Goal: Task Accomplishment & Management: Use online tool/utility

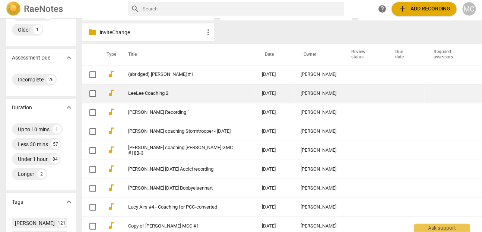
scroll to position [135, 0]
click at [139, 87] on td "LeeLee Coaching 2" at bounding box center [187, 92] width 137 height 19
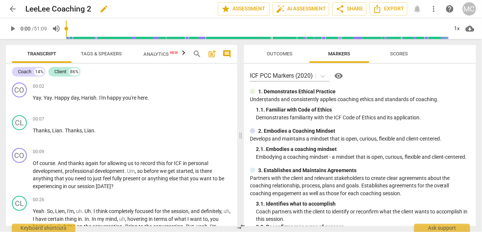
click at [107, 7] on span "edit" at bounding box center [103, 8] width 9 height 9
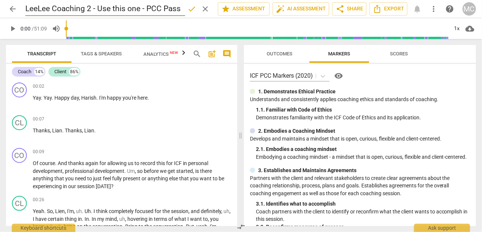
type input "LeeLee Coaching 2 - Use this one - PCC Pass"
click at [10, 11] on span "arrow_back" at bounding box center [12, 8] width 9 height 9
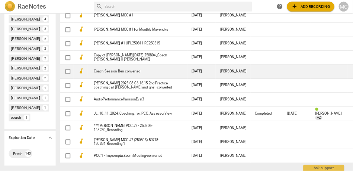
scroll to position [403, 0]
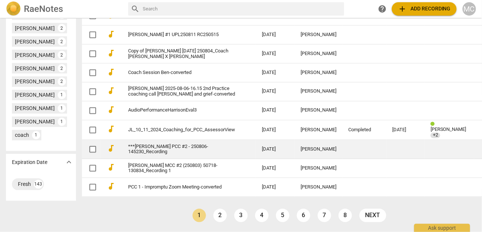
click at [179, 144] on link "***[PERSON_NAME] PCC #2 - 250806-145230_Recording" at bounding box center [181, 149] width 107 height 11
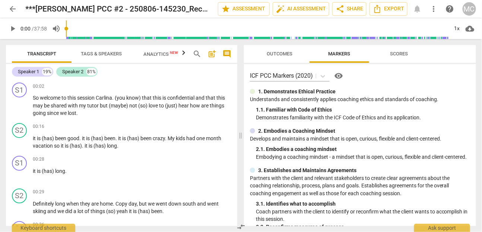
click at [459, 35] on div "play_arrow 0:00 / 37:58 volume_up 1x cloud_download" at bounding box center [241, 28] width 470 height 21
click at [458, 32] on div "1x" at bounding box center [457, 29] width 14 height 12
click at [465, 60] on li "1.25x" at bounding box center [462, 58] width 25 height 14
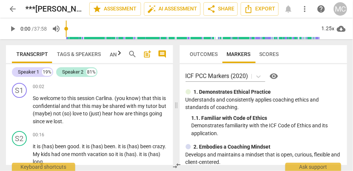
click at [159, 51] on span "comment" at bounding box center [162, 54] width 9 height 9
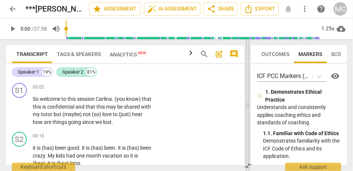
drag, startPoint x: 207, startPoint y: 101, endPoint x: 251, endPoint y: 98, distance: 44.4
click at [250, 98] on span at bounding box center [248, 104] width 4 height 131
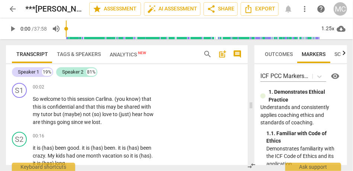
click at [91, 52] on span "Tags & Speakers" at bounding box center [79, 54] width 44 height 6
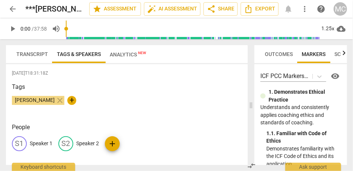
click at [46, 144] on p "Speaker 1" at bounding box center [41, 143] width 23 height 8
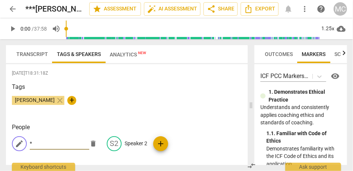
type input "*"
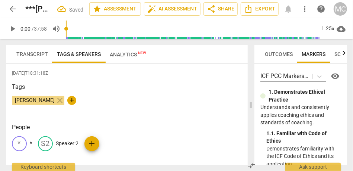
click at [77, 142] on p "Speaker 2" at bounding box center [67, 143] width 23 height 8
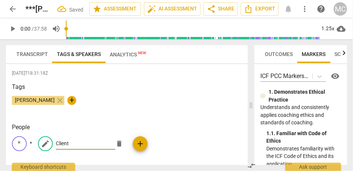
type input "Client"
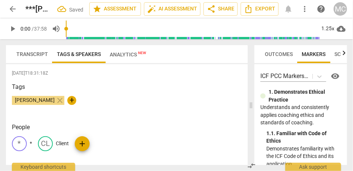
click at [35, 55] on span "Transcript" at bounding box center [32, 54] width 32 height 6
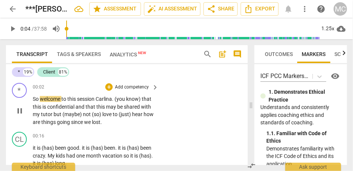
click at [34, 100] on span "So" at bounding box center [36, 99] width 7 height 6
type input "4"
click at [102, 99] on span "Carlina" at bounding box center [106, 99] width 16 height 6
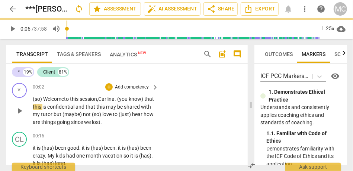
click at [128, 100] on span "(you" at bounding box center [123, 99] width 12 height 6
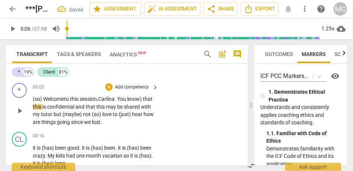
click at [147, 101] on p "(so) W elcome to this session, [PERSON_NAME] . You know) that this is confident…" at bounding box center [94, 110] width 122 height 31
click at [86, 107] on span "and" at bounding box center [81, 107] width 10 height 6
click at [125, 99] on span "You" at bounding box center [122, 99] width 10 height 6
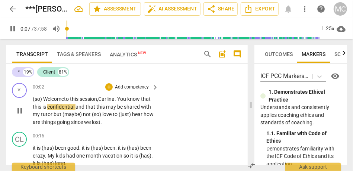
click at [86, 107] on span "and" at bounding box center [81, 107] width 10 height 6
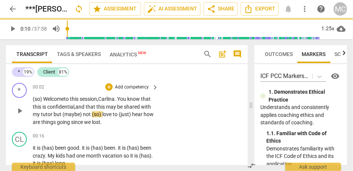
click at [63, 112] on span "but" at bounding box center [58, 114] width 9 height 6
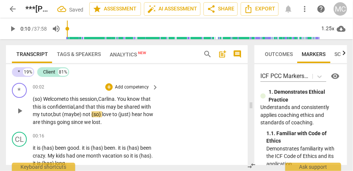
click at [83, 113] on span "(maybe)" at bounding box center [72, 114] width 20 height 6
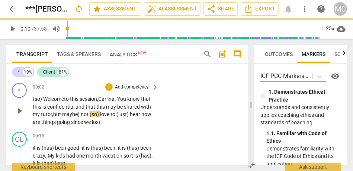
click at [81, 112] on span "maybe)" at bounding box center [71, 114] width 19 height 6
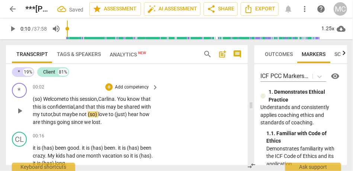
click at [79, 112] on span "maybe" at bounding box center [70, 114] width 17 height 6
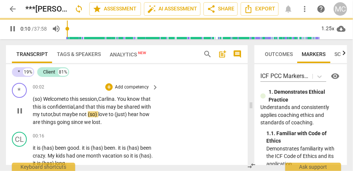
click at [98, 114] on span "(so)" at bounding box center [93, 114] width 10 height 6
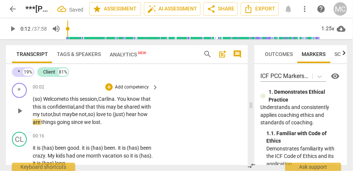
click at [107, 113] on span "love" at bounding box center [101, 114] width 10 height 6
click at [79, 114] on span "maybe" at bounding box center [70, 114] width 17 height 6
click at [169, 125] on div "* play_arrow pause 00:02 + Add competency keyboard_arrow_right (so) W elcome to…" at bounding box center [127, 104] width 242 height 49
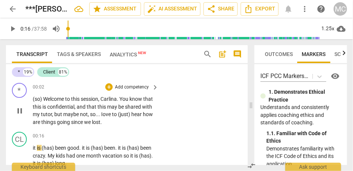
click at [84, 123] on span "since" at bounding box center [77, 122] width 13 height 6
click at [101, 123] on span "lost" at bounding box center [96, 122] width 9 height 6
type input "16"
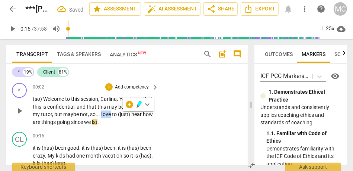
click at [112, 116] on span "Iove" at bounding box center [106, 114] width 11 height 6
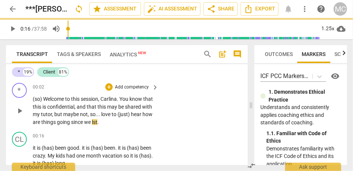
click at [156, 125] on div "00:02 + Add competency keyboard_arrow_right (so) Welcome to this session , [PER…" at bounding box center [96, 104] width 127 height 43
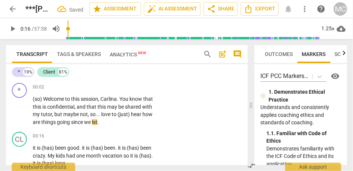
click at [84, 122] on span "since" at bounding box center [77, 122] width 13 height 6
click at [98, 123] on span "lst" at bounding box center [95, 122] width 6 height 6
type input "16"
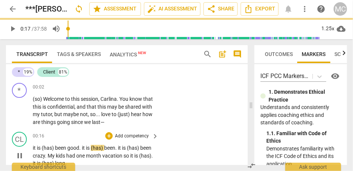
click at [34, 146] on span "it" at bounding box center [35, 147] width 4 height 6
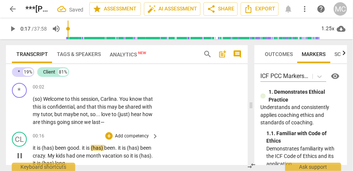
type input "17"
click at [55, 149] on span "been" at bounding box center [61, 147] width 12 height 6
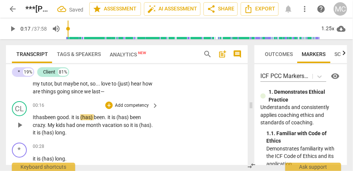
scroll to position [31, 0]
click at [76, 118] on span "it" at bounding box center [73, 116] width 4 height 6
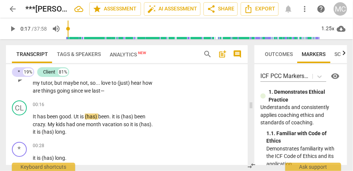
click at [84, 93] on span "since" at bounding box center [77, 91] width 13 height 6
click at [39, 116] on span "has" at bounding box center [42, 116] width 10 height 6
click at [85, 115] on span "is" at bounding box center [82, 116] width 5 height 6
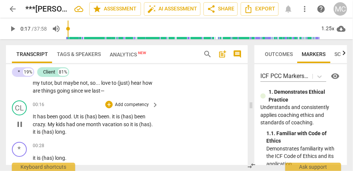
type input "18"
click at [86, 119] on p "It has been good . It has) been . it is (has) been crazy . My kids had one mont…" at bounding box center [94, 123] width 122 height 23
click at [64, 117] on span "good" at bounding box center [65, 116] width 12 height 6
click at [67, 112] on p "It has been good . It has been . it is (has) been crazy . My kids had one month…" at bounding box center [94, 123] width 122 height 23
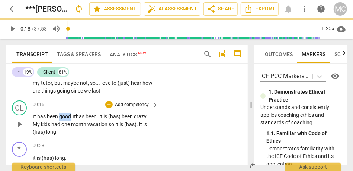
click at [67, 112] on p "It has been good . It has been . it is (has) been crazy . My kids had one month…" at bounding box center [94, 123] width 122 height 23
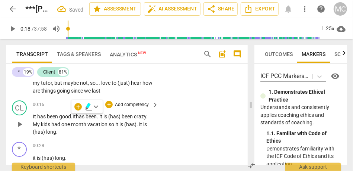
click at [69, 114] on span "good" at bounding box center [65, 116] width 12 height 6
click at [86, 117] on span "has" at bounding box center [81, 116] width 10 height 6
click at [102, 117] on span "it" at bounding box center [101, 116] width 4 height 6
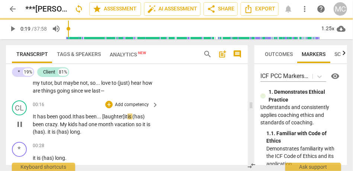
drag, startPoint x: 133, startPoint y: 117, endPoint x: 168, endPoint y: 116, distance: 35.0
click at [168, 116] on div "CL play_arrow pause 00:16 + Add competency keyboard_arrow_right It has been goo…" at bounding box center [127, 117] width 242 height 41
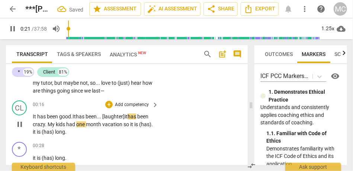
scroll to position [38, 0]
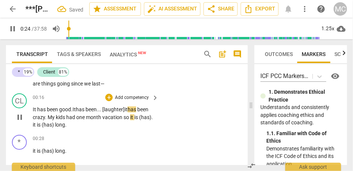
click at [123, 119] on span "vacation" at bounding box center [112, 117] width 21 height 6
click at [111, 117] on span "vacation," at bounding box center [112, 117] width 21 height 6
drag, startPoint x: 47, startPoint y: 125, endPoint x: 34, endPoint y: 125, distance: 13.4
click at [34, 125] on p "It has been good . It has been... [laughter] it has been crazy . My kids had on…" at bounding box center [94, 116] width 122 height 23
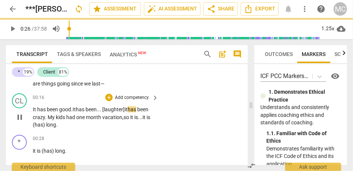
click at [52, 125] on span "long" at bounding box center [51, 124] width 10 height 6
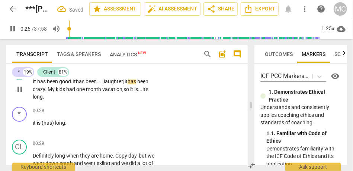
scroll to position [66, 0]
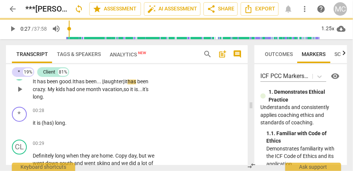
click at [39, 96] on span "ong" at bounding box center [38, 96] width 9 height 6
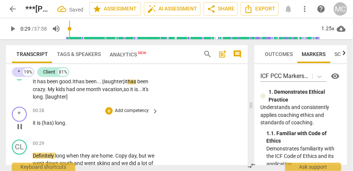
click at [35, 124] on span "it" at bounding box center [35, 123] width 4 height 6
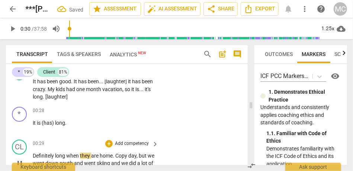
click at [35, 154] on span "Definitely" at bounding box center [44, 155] width 22 height 6
type input "30"
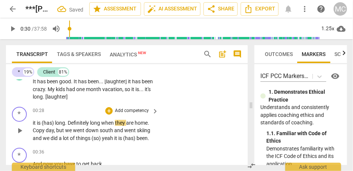
click at [35, 123] on span "it" at bounding box center [35, 123] width 4 height 6
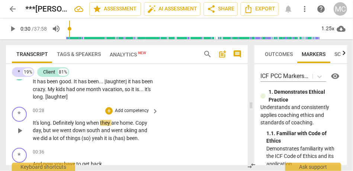
click at [39, 123] on span "It's l" at bounding box center [37, 123] width 9 height 6
click at [75, 124] on span "Definitely" at bounding box center [64, 123] width 22 height 6
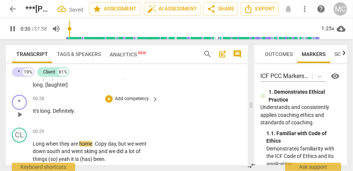
scroll to position [99, 0]
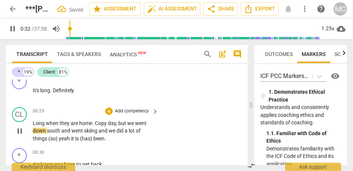
click at [77, 121] on span "are" at bounding box center [75, 123] width 9 height 6
click at [47, 125] on span "when" at bounding box center [53, 123] width 14 height 6
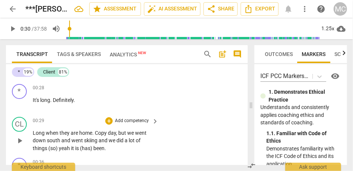
scroll to position [95, 0]
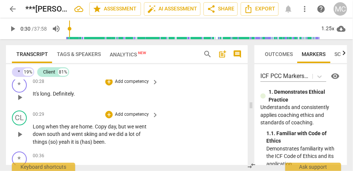
click at [60, 94] on span "Definitely" at bounding box center [63, 93] width 21 height 6
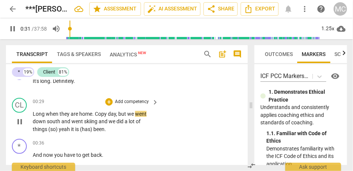
click at [72, 113] on span "are" at bounding box center [75, 114] width 9 height 6
drag, startPoint x: 118, startPoint y: 115, endPoint x: 93, endPoint y: 114, distance: 25.7
click at [93, 114] on p "Long when they are home . Copy day , but we went down south and went skiing and…" at bounding box center [94, 121] width 122 height 23
click at [85, 114] on span "home" at bounding box center [85, 114] width 13 height 6
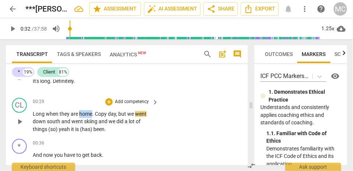
click at [85, 114] on span "home" at bounding box center [85, 114] width 13 height 6
type input "33"
drag, startPoint x: 127, startPoint y: 114, endPoint x: 93, endPoint y: 113, distance: 34.3
click at [93, 113] on p "Long when they are home . Copy day , but we went down south and went skiing and…" at bounding box center [94, 121] width 122 height 23
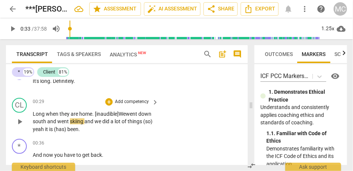
click at [123, 111] on span "We" at bounding box center [122, 114] width 7 height 6
click at [125, 112] on span "We" at bounding box center [122, 114] width 7 height 6
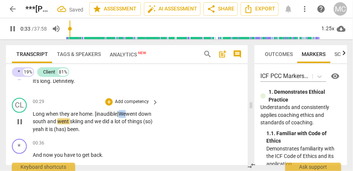
click at [125, 112] on span "We" at bounding box center [122, 114] width 7 height 6
click at [47, 122] on span "south" at bounding box center [40, 121] width 15 height 6
click at [102, 121] on span "we" at bounding box center [99, 121] width 8 height 6
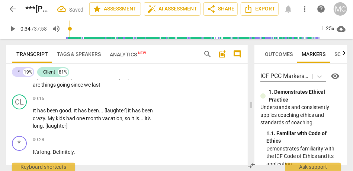
scroll to position [38, 0]
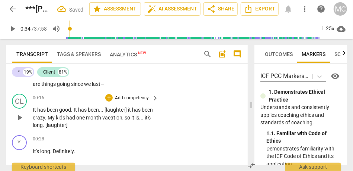
click at [52, 109] on span "been" at bounding box center [53, 110] width 12 height 6
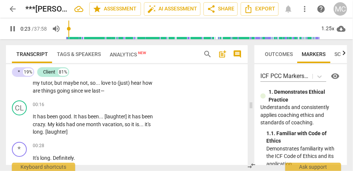
scroll to position [29, 0]
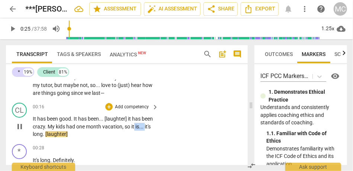
type input "26"
drag, startPoint x: 145, startPoint y: 126, endPoint x: 133, endPoint y: 126, distance: 11.9
click at [133, 126] on p "It has been good . It has been . . . [laughter] it has been crazy . My kids had…" at bounding box center [94, 126] width 122 height 23
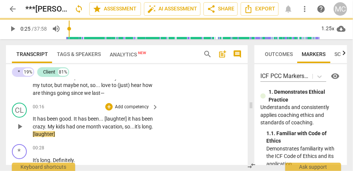
click at [127, 117] on span "[laughter]" at bounding box center [116, 118] width 23 height 6
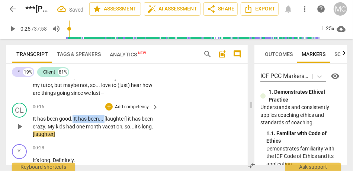
drag, startPoint x: 105, startPoint y: 118, endPoint x: 72, endPoint y: 115, distance: 32.5
click at [72, 115] on p "It has been good . It has been . . . [laughter] it has been crazy . My kids had…" at bounding box center [94, 126] width 122 height 23
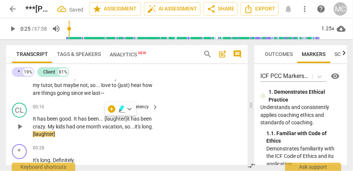
click at [104, 131] on p "It has been good . It has been . . . [laughter] it has been crazy . My kids had…" at bounding box center [94, 126] width 122 height 23
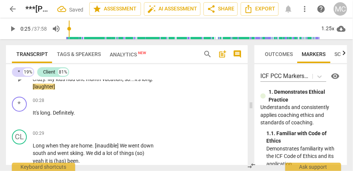
scroll to position [77, 0]
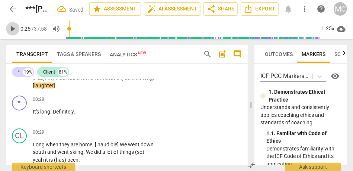
click at [17, 29] on span "play_arrow" at bounding box center [12, 28] width 9 height 9
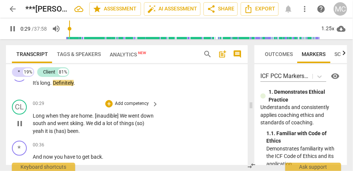
scroll to position [109, 0]
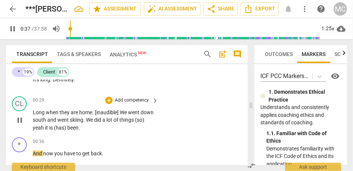
type input "37"
click at [135, 121] on span "things" at bounding box center [128, 120] width 16 height 6
type input "35"
click at [45, 128] on span "yeah" at bounding box center [39, 127] width 12 height 6
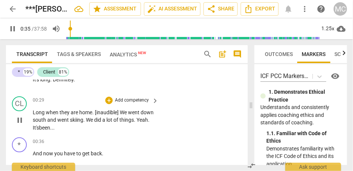
click at [79, 112] on span "home" at bounding box center [85, 112] width 13 height 6
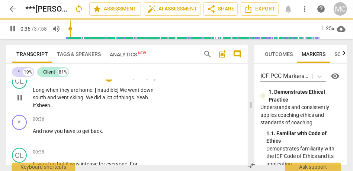
scroll to position [137, 0]
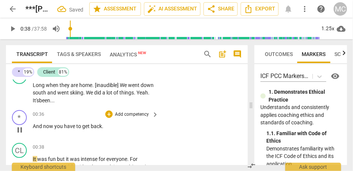
click at [33, 127] on span "And" at bounding box center [38, 126] width 10 height 6
type input "38"
click at [57, 128] on span "Now" at bounding box center [51, 126] width 12 height 6
click at [52, 124] on span "Now," at bounding box center [51, 126] width 12 height 6
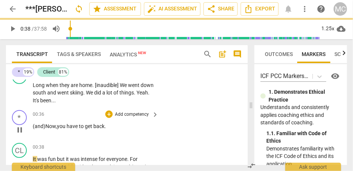
click at [106, 127] on span "." at bounding box center [105, 126] width 1 height 6
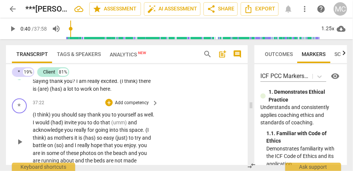
scroll to position [5691, 0]
click at [108, 84] on span "excited" at bounding box center [109, 81] width 16 height 6
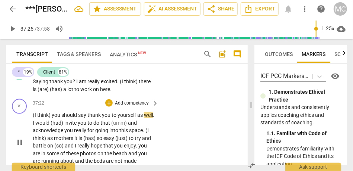
click at [51, 125] on span "would" at bounding box center [42, 123] width 15 height 6
type input "2245"
click at [58, 118] on span "ou" at bounding box center [57, 115] width 7 height 6
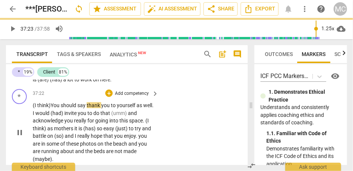
click at [87, 108] on span "say" at bounding box center [81, 105] width 9 height 6
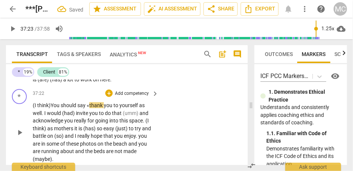
click at [112, 108] on span "you" at bounding box center [109, 105] width 10 height 6
click at [87, 108] on span "say «" at bounding box center [83, 105] width 12 height 6
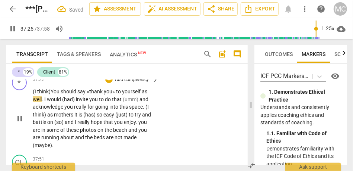
scroll to position [5720, 0]
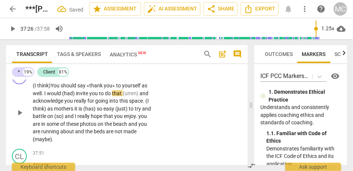
click at [80, 96] on span "invite" at bounding box center [82, 93] width 13 height 6
click at [53, 96] on span "would" at bounding box center [54, 93] width 15 height 6
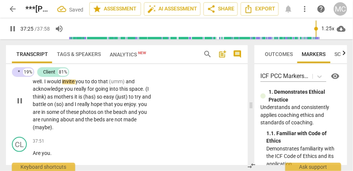
scroll to position [5742, 0]
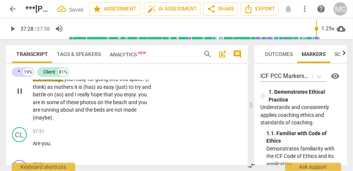
click at [108, 74] on span "that" at bounding box center [103, 72] width 11 height 6
click at [108, 74] on span "that," at bounding box center [104, 72] width 12 height 6
type input "2248"
click at [128, 74] on span "and" at bounding box center [131, 72] width 9 height 6
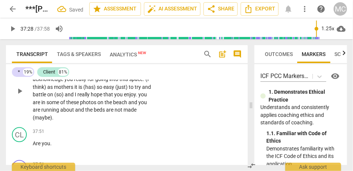
click at [125, 74] on span "(umm)" at bounding box center [118, 72] width 17 height 6
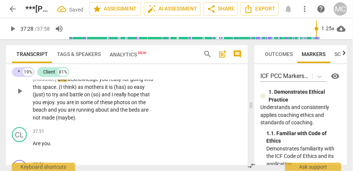
click at [179, 102] on div "* play_arrow pause 37:22 + Add competency keyboard_arrow_right (I think) Y ou s…" at bounding box center [127, 84] width 242 height 79
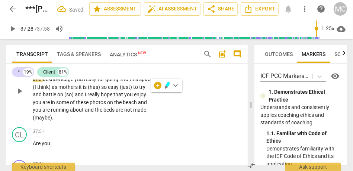
click at [150, 74] on span "[inaudilbe]" at bounding box center [139, 72] width 24 height 6
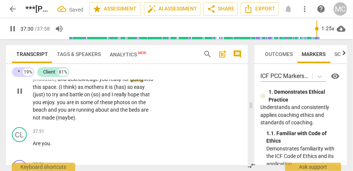
click at [74, 82] on span "acknowledge" at bounding box center [84, 79] width 32 height 6
click at [85, 90] on span "as" at bounding box center [81, 87] width 7 height 6
click at [80, 90] on span "think) A" at bounding box center [71, 87] width 17 height 6
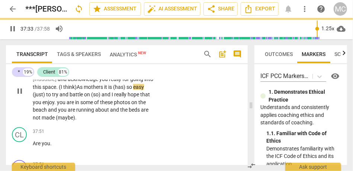
click at [104, 90] on span "mothers" at bounding box center [94, 87] width 20 height 6
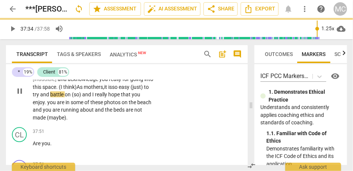
click at [112, 90] on span "is" at bounding box center [110, 87] width 4 height 6
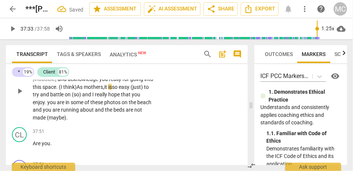
click at [112, 90] on span "is" at bounding box center [110, 87] width 4 height 6
click at [72, 97] on span "on" at bounding box center [68, 94] width 7 height 6
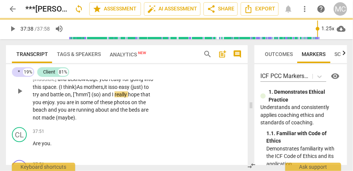
click at [65, 97] on span "battle" at bounding box center [57, 94] width 15 height 6
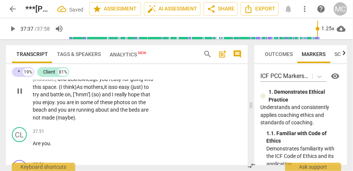
click at [102, 97] on span "(so)" at bounding box center [97, 94] width 10 height 6
click at [110, 97] on span "and" at bounding box center [105, 94] width 10 height 6
click at [67, 105] on span "you" at bounding box center [62, 102] width 10 height 6
click at [76, 105] on span "are" at bounding box center [71, 102] width 9 height 6
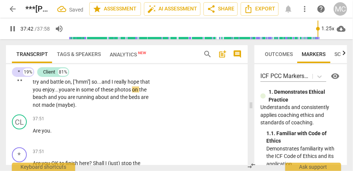
scroll to position [5757, 0]
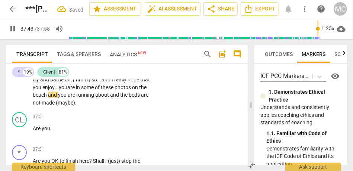
click at [81, 106] on p "(I think) You should say «thank you» to yourself as well . I would invite you t…" at bounding box center [94, 75] width 122 height 61
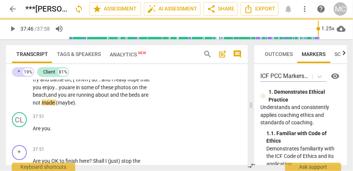
click at [110, 98] on span "about" at bounding box center [102, 95] width 15 height 6
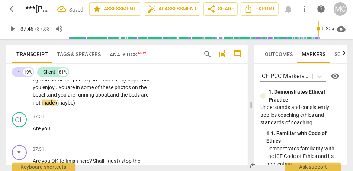
click at [129, 98] on span "beds" at bounding box center [135, 95] width 12 height 6
click at [75, 105] on span "(maybe)" at bounding box center [65, 102] width 19 height 6
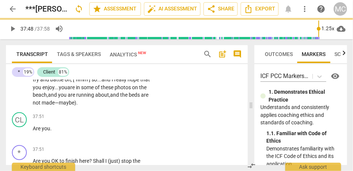
click at [78, 105] on span "." at bounding box center [76, 102] width 1 height 6
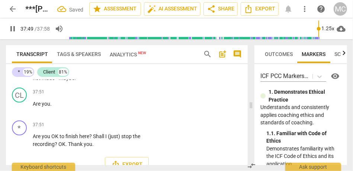
scroll to position [5781, 0]
click at [141, 73] on span "are" at bounding box center [144, 70] width 7 height 6
click at [59, 81] on span "made—" at bounding box center [50, 78] width 17 height 6
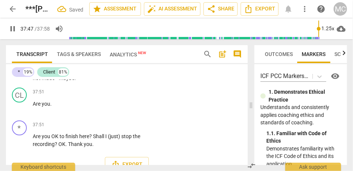
click at [131, 82] on p "(I think) You should say «thank you» to yourself as well . I would invite you t…" at bounding box center [94, 50] width 122 height 61
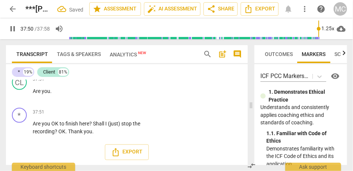
scroll to position [5806, 0]
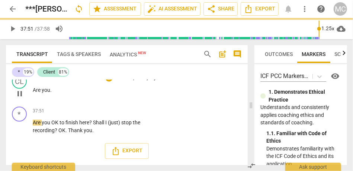
click at [32, 98] on div "play_arrow pause" at bounding box center [23, 94] width 19 height 10
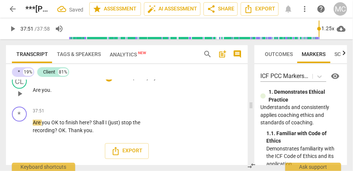
click at [33, 93] on span "Are" at bounding box center [37, 90] width 9 height 6
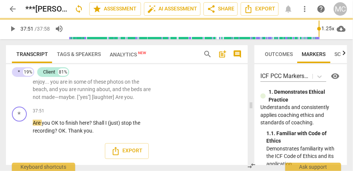
scroll to position [5773, 0]
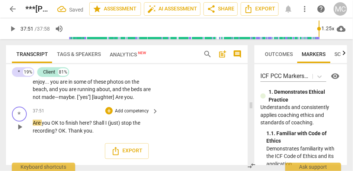
click at [34, 125] on span "Are" at bounding box center [37, 123] width 9 height 6
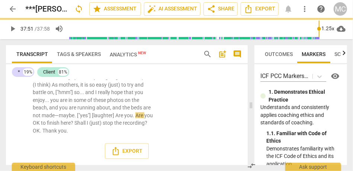
scroll to position [5755, 0]
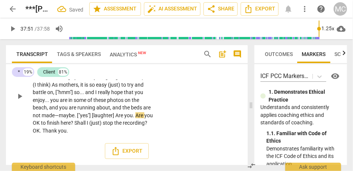
click at [75, 118] on span "." at bounding box center [75, 115] width 3 height 6
click at [115, 118] on span "[laughter]" at bounding box center [103, 115] width 23 height 6
type input "2271"
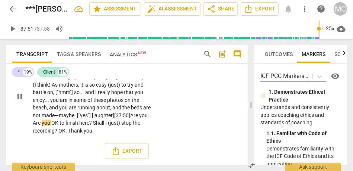
click at [35, 125] on span "Are" at bounding box center [37, 123] width 9 height 6
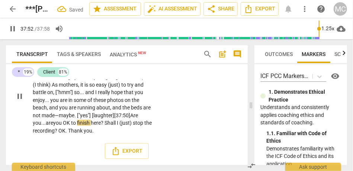
scroll to position [5768, 0]
click at [66, 131] on span "OK" at bounding box center [61, 130] width 7 height 6
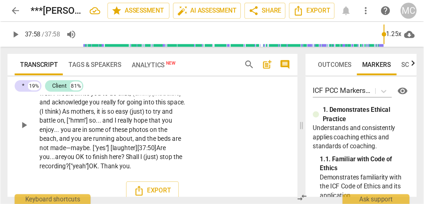
scroll to position [5735, 0]
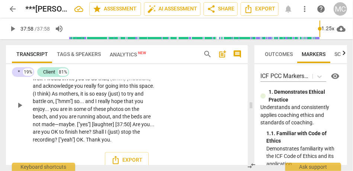
click at [132, 62] on p "Add competency" at bounding box center [131, 58] width 35 height 7
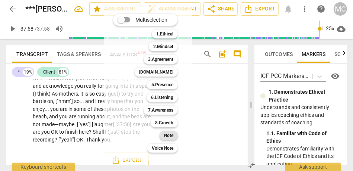
click at [173, 139] on b "Note" at bounding box center [168, 135] width 9 height 9
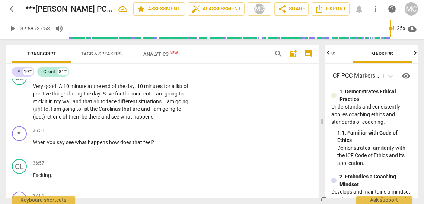
scroll to position [4771, 0]
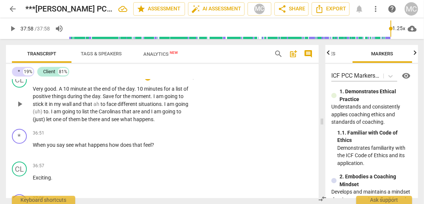
click at [97, 123] on span "there" at bounding box center [94, 120] width 13 height 6
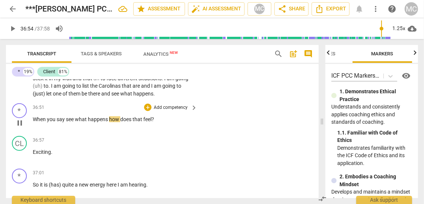
click at [66, 123] on span "see" at bounding box center [70, 120] width 9 height 6
type input "2214"
click at [112, 123] on span "how" at bounding box center [116, 120] width 11 height 6
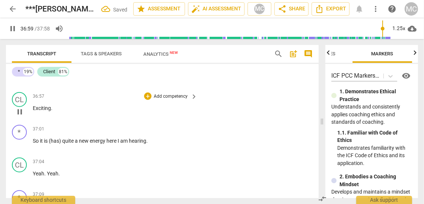
scroll to position [4842, 0]
click at [48, 111] on span "Exciting" at bounding box center [42, 108] width 18 height 6
click at [45, 111] on span "Exciting" at bounding box center [42, 108] width 18 height 6
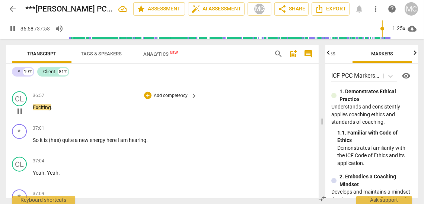
type input "2218"
click at [48, 111] on span "Exciting" at bounding box center [42, 108] width 18 height 6
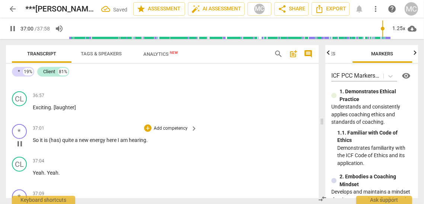
click at [33, 143] on span "So" at bounding box center [36, 140] width 7 height 6
type input "2221"
click at [66, 143] on span "quite" at bounding box center [71, 140] width 13 height 6
click at [58, 143] on span "quite" at bounding box center [57, 140] width 13 height 6
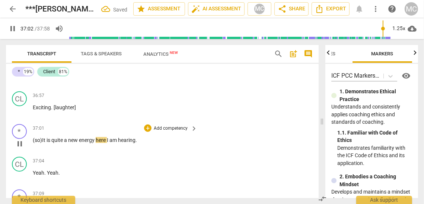
click at [109, 143] on span "I" at bounding box center [108, 140] width 3 height 6
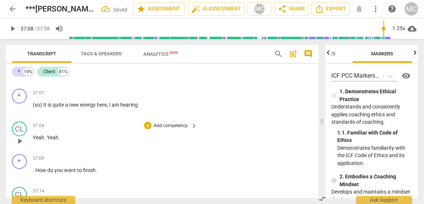
click at [39, 141] on span "Yeah" at bounding box center [39, 138] width 12 height 6
click at [47, 141] on span "." at bounding box center [45, 138] width 3 height 6
click at [38, 142] on p "Yeah . Yeah ." at bounding box center [113, 138] width 161 height 8
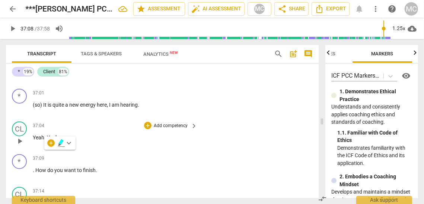
click at [39, 141] on span "Yeah" at bounding box center [39, 138] width 12 height 6
type input "2225"
click at [45, 141] on span "." at bounding box center [45, 138] width 3 height 6
click at [84, 141] on span "Yeah" at bounding box center [85, 138] width 12 height 6
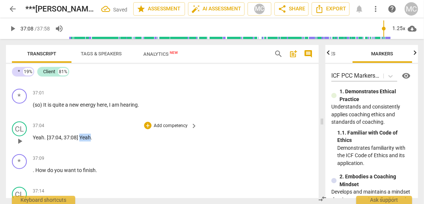
click at [84, 141] on span "Yeah" at bounding box center [85, 138] width 12 height 6
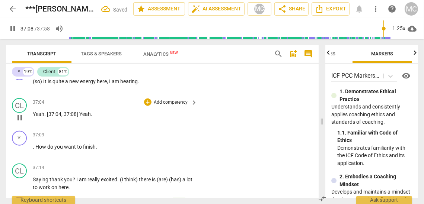
scroll to position [4902, 0]
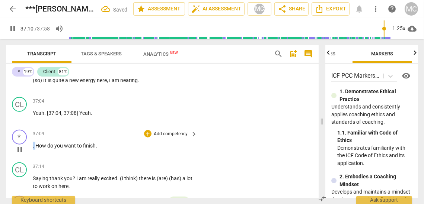
drag, startPoint x: 36, startPoint y: 161, endPoint x: 28, endPoint y: 161, distance: 8.9
click at [28, 160] on div "* play_arrow pause 37:09 + Add competency keyboard_arrow_right . How do you wan…" at bounding box center [162, 143] width 313 height 33
type input "2231"
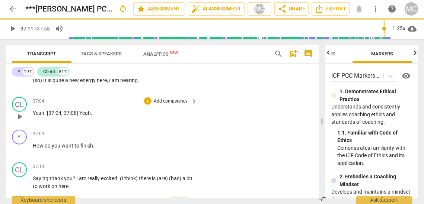
click at [127, 124] on div "37:04 + Add competency keyboard_arrow_right Yeah . [37:04 , 37:08] Yeah ." at bounding box center [115, 110] width 165 height 27
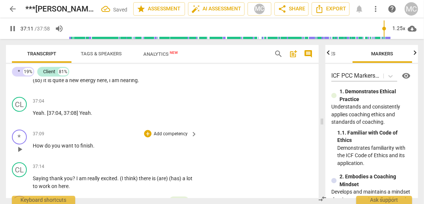
click at [94, 150] on p "How do you want to finish ." at bounding box center [113, 146] width 161 height 8
type input "2232"
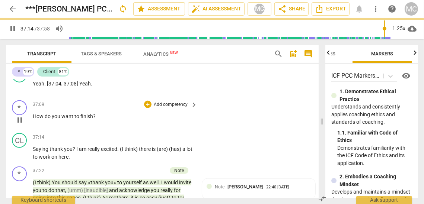
scroll to position [4932, 0]
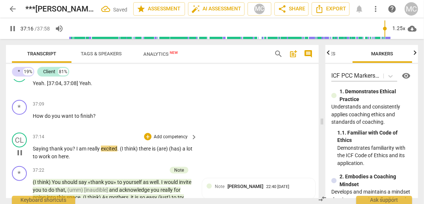
click at [46, 152] on span "Saying" at bounding box center [41, 149] width 17 height 6
click at [51, 152] on span "thank" at bounding box center [57, 149] width 15 height 6
type input "2235"
click at [76, 152] on span "?" at bounding box center [76, 149] width 4 height 6
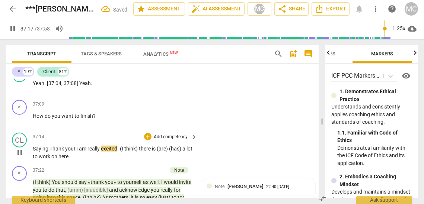
scroll to position [4953, 0]
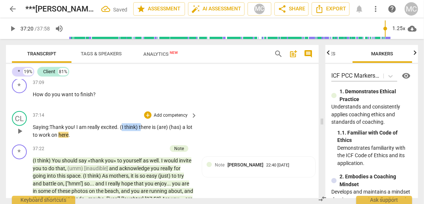
drag, startPoint x: 142, startPoint y: 143, endPoint x: 123, endPoint y: 144, distance: 19.8
click at [123, 139] on p "Saying: Thank you! I am really excited . (I think) there is (are) (has) a lot t…" at bounding box center [113, 131] width 161 height 15
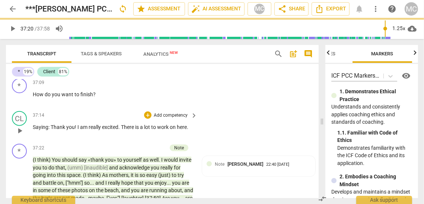
click at [168, 119] on p "Add competency" at bounding box center [170, 115] width 35 height 7
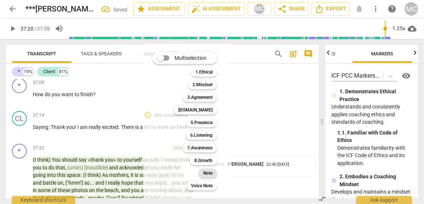
click at [207, 171] on b "Note" at bounding box center [207, 173] width 9 height 9
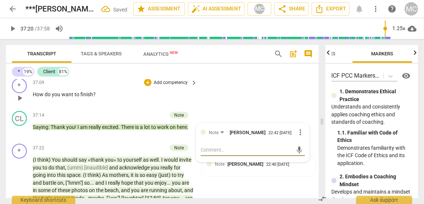
click at [168, 86] on p "Add competency" at bounding box center [170, 83] width 35 height 7
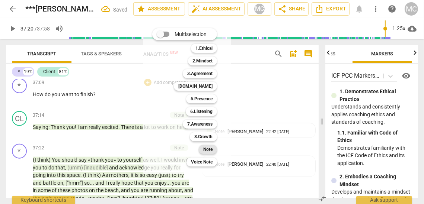
click at [209, 148] on b "Note" at bounding box center [207, 149] width 9 height 9
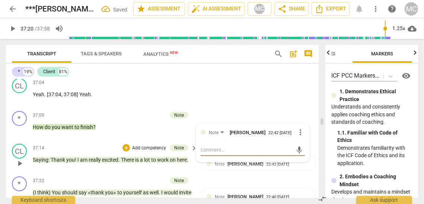
scroll to position [4890, 0]
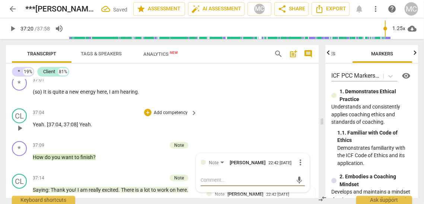
click at [169, 122] on div "CL play_arrow pause 37:04 + Add competency keyboard_arrow_right Yeah . [37:04 ,…" at bounding box center [162, 122] width 313 height 33
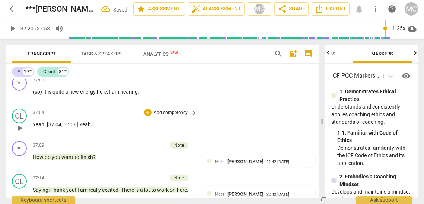
click at [168, 117] on p "Add competency" at bounding box center [170, 113] width 35 height 7
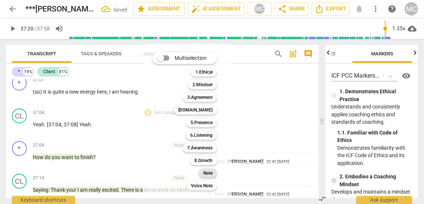
click at [211, 172] on b "Note" at bounding box center [207, 173] width 9 height 9
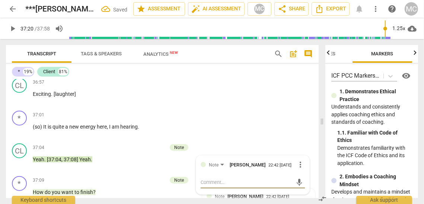
scroll to position [4855, 0]
click at [161, 119] on p "Add competency" at bounding box center [170, 115] width 35 height 7
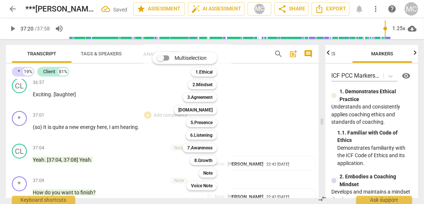
click at [39, 144] on div at bounding box center [212, 102] width 424 height 204
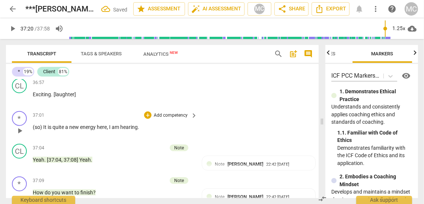
click at [171, 119] on p "Add competency" at bounding box center [170, 115] width 35 height 7
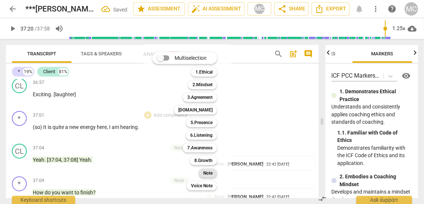
click at [204, 172] on b "Note" at bounding box center [207, 173] width 9 height 9
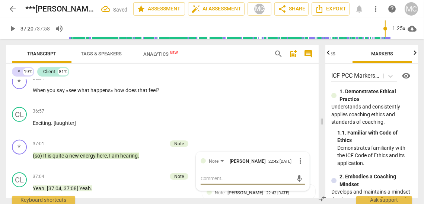
scroll to position [4826, 0]
click at [165, 115] on p "Add competency" at bounding box center [170, 112] width 35 height 7
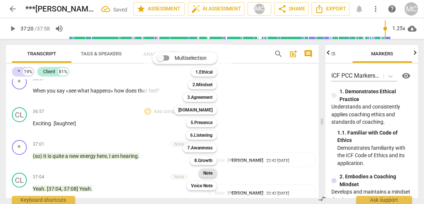
click at [208, 170] on b "Note" at bounding box center [207, 173] width 9 height 9
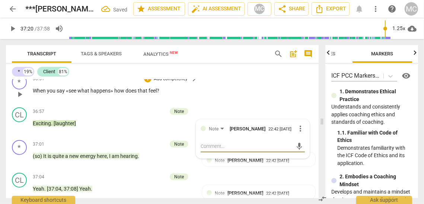
click at [163, 83] on p "Add competency" at bounding box center [170, 79] width 35 height 7
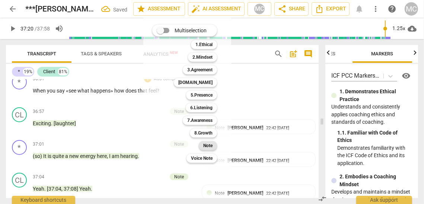
click at [208, 145] on b "Note" at bounding box center [207, 146] width 9 height 9
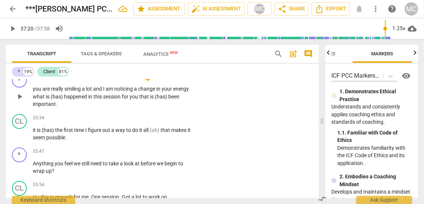
scroll to position [4532, 0]
click at [114, 99] on span "session" at bounding box center [112, 96] width 19 height 6
click at [45, 107] on span "important" at bounding box center [44, 104] width 23 height 6
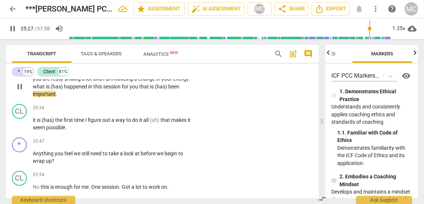
scroll to position [4542, 0]
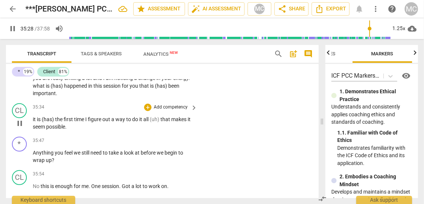
click at [35, 123] on span "it" at bounding box center [35, 120] width 4 height 6
click at [46, 96] on span "important" at bounding box center [44, 93] width 23 height 6
click at [53, 96] on span "important" at bounding box center [44, 93] width 23 height 6
type input "2128"
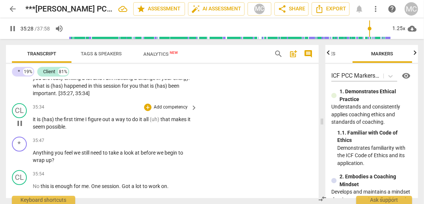
click at [37, 123] on span "is" at bounding box center [39, 120] width 5 height 6
type input "2131"
click at [45, 96] on span "important" at bounding box center [44, 93] width 23 height 6
type input "2132"
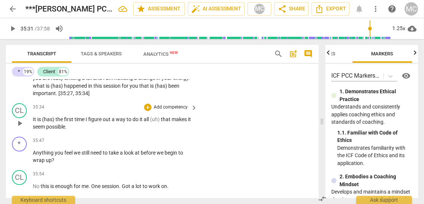
click at [33, 123] on span "It" at bounding box center [35, 120] width 4 height 6
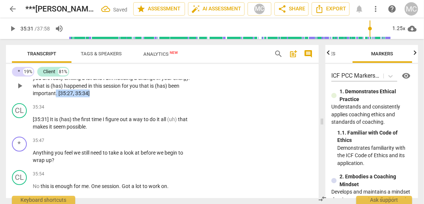
drag, startPoint x: 93, startPoint y: 110, endPoint x: 56, endPoint y: 110, distance: 36.9
click at [56, 98] on p "you are really smiling a lot and I am noticing a change in your energy . what i…" at bounding box center [113, 85] width 161 height 23
click at [48, 123] on span "[35:31]" at bounding box center [41, 120] width 17 height 6
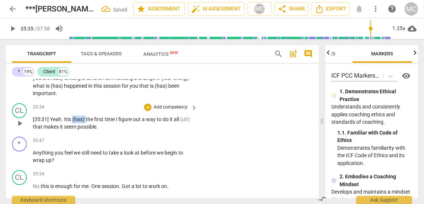
drag, startPoint x: 88, startPoint y: 136, endPoint x: 74, endPoint y: 137, distance: 13.4
click at [74, 131] on p "[35:31] Yeah. It is (has) the first time I figure out a way to do it all (uh) t…" at bounding box center [113, 123] width 161 height 15
click at [77, 123] on span "the" at bounding box center [76, 120] width 9 height 6
click at [104, 123] on span "I" at bounding box center [103, 120] width 3 height 6
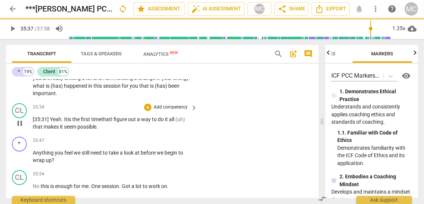
click at [128, 123] on span "figure" at bounding box center [121, 120] width 15 height 6
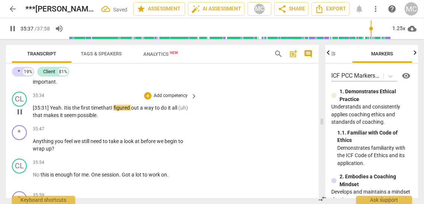
scroll to position [4557, 0]
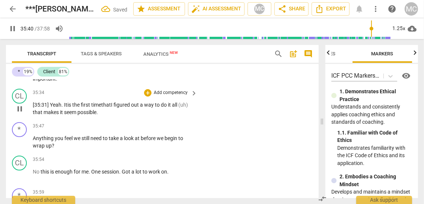
click at [161, 108] on span "to" at bounding box center [158, 105] width 6 height 6
drag, startPoint x: 181, startPoint y: 121, endPoint x: 199, endPoint y: 122, distance: 17.9
click at [199, 120] on div "CL play_arrow pause 35:34 + Add competency keyboard_arrow_right [35:31] Yeah. I…" at bounding box center [162, 103] width 313 height 34
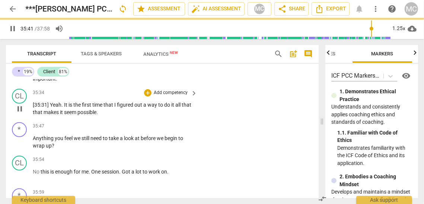
click at [235, 120] on div "CL play_arrow pause 35:34 + Add competency keyboard_arrow_right [35:31] Yeah . …" at bounding box center [162, 103] width 313 height 34
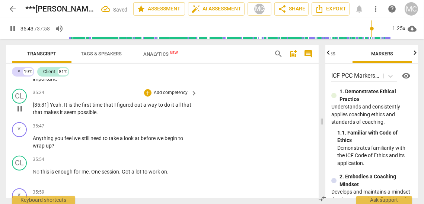
click at [161, 113] on div "35:34 + Add competency keyboard_arrow_right [35:31] Yeah . It is the first time…" at bounding box center [115, 103] width 165 height 28
click at [167, 96] on p "Add competency" at bounding box center [170, 93] width 35 height 7
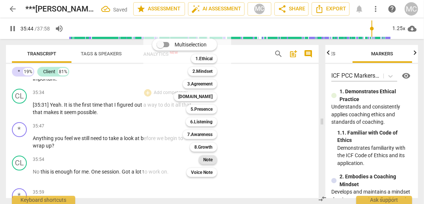
click at [206, 161] on b "Note" at bounding box center [207, 160] width 9 height 9
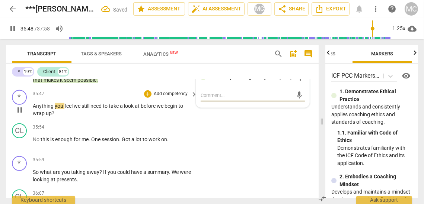
scroll to position [4590, 0]
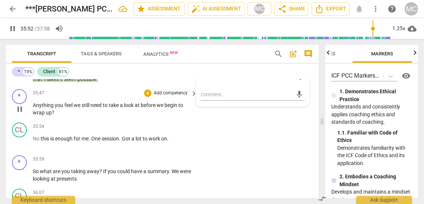
click at [163, 97] on p "Add competency" at bounding box center [170, 93] width 35 height 7
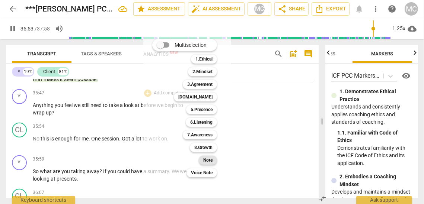
click at [203, 159] on div "Note" at bounding box center [208, 160] width 18 height 9
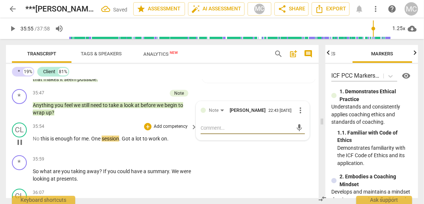
click at [39, 142] on span "No" at bounding box center [37, 139] width 8 height 6
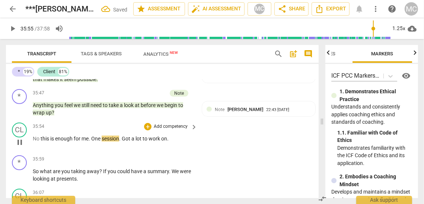
type input "2156"
click at [60, 142] on span "enough" at bounding box center [66, 139] width 19 height 6
click at [127, 142] on span "Got" at bounding box center [128, 139] width 10 height 6
click at [124, 142] on span "session—" at bounding box center [114, 139] width 22 height 6
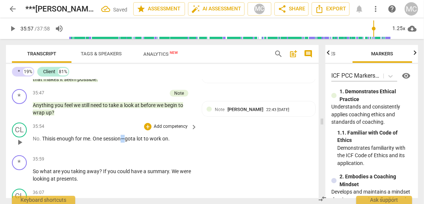
click at [124, 142] on span "session—" at bounding box center [114, 139] width 22 height 6
click at [170, 142] on span "." at bounding box center [168, 139] width 1 height 6
click at [168, 142] on span "on" at bounding box center [165, 139] width 6 height 6
click at [166, 131] on div "+ Add competency" at bounding box center [166, 126] width 44 height 7
click at [172, 130] on p "Add competency" at bounding box center [170, 127] width 35 height 7
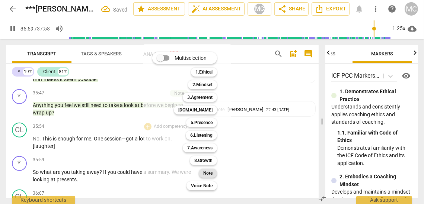
click at [209, 177] on b "Note" at bounding box center [207, 173] width 9 height 9
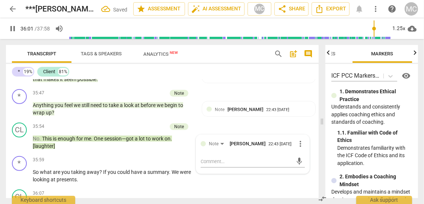
scroll to position [4623, 0]
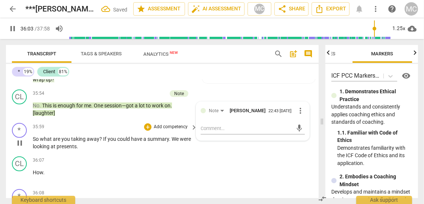
click at [34, 142] on span "So" at bounding box center [36, 139] width 7 height 6
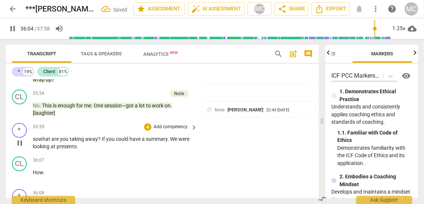
type input "2165"
click at [48, 142] on span "What" at bounding box center [48, 139] width 13 height 6
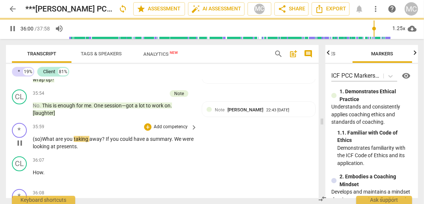
scroll to position [4627, 0]
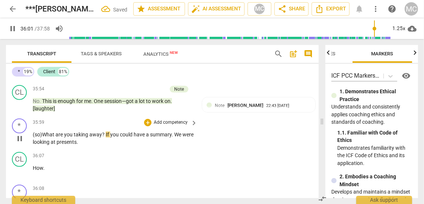
drag, startPoint x: 106, startPoint y: 150, endPoint x: 113, endPoint y: 141, distance: 11.5
click at [106, 138] on span "If" at bounding box center [108, 135] width 4 height 6
click at [173, 138] on span "We" at bounding box center [174, 135] width 8 height 6
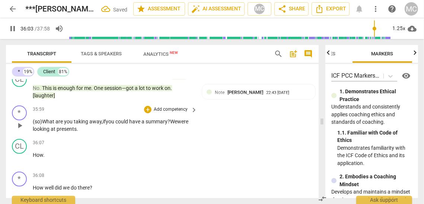
scroll to position [4659, 0]
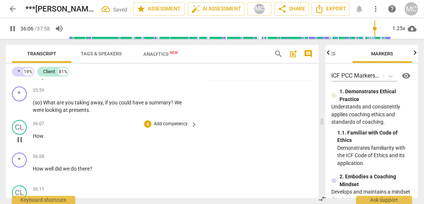
click at [34, 139] on span "How" at bounding box center [38, 136] width 10 height 6
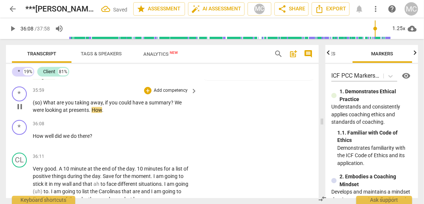
click at [54, 113] on span "looking" at bounding box center [54, 110] width 18 height 6
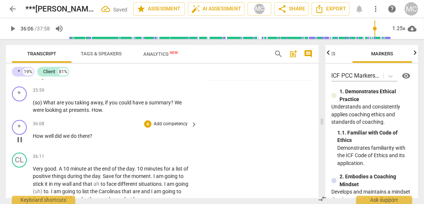
click at [34, 139] on span "How" at bounding box center [39, 136] width 12 height 6
type input "2166"
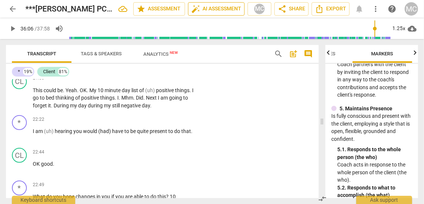
scroll to position [4646, 0]
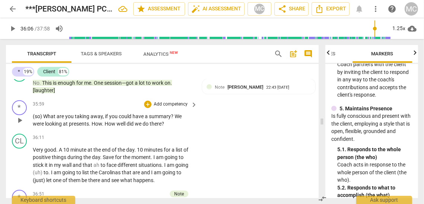
click at [57, 128] on p "(so) What are you taking away , if you could have a summary ? We were looking a…" at bounding box center [113, 120] width 161 height 15
click at [54, 127] on span "looking" at bounding box center [54, 124] width 18 height 6
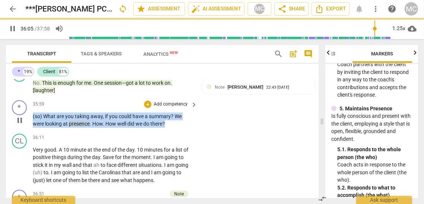
click at [58, 127] on span "looking" at bounding box center [54, 124] width 18 height 6
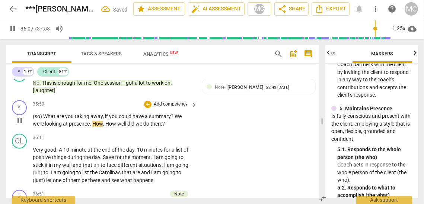
scroll to position [4662, 0]
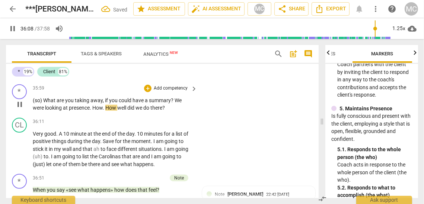
click at [107, 111] on span "How" at bounding box center [111, 108] width 12 height 6
click at [178, 92] on p "Add competency" at bounding box center [170, 88] width 35 height 7
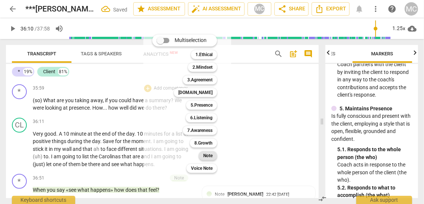
click at [212, 156] on b "Note" at bounding box center [207, 156] width 9 height 9
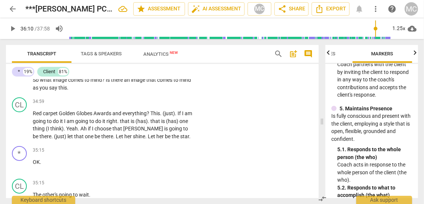
scroll to position [4390, 0]
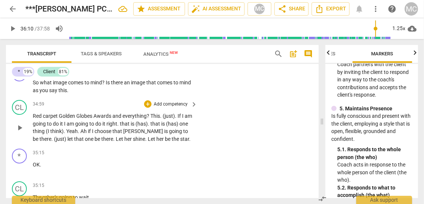
click at [124, 142] on span "her" at bounding box center [128, 139] width 9 height 6
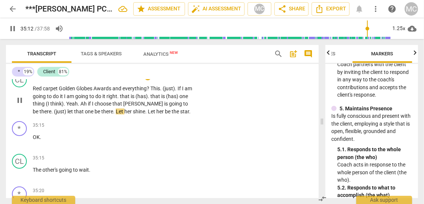
scroll to position [4424, 0]
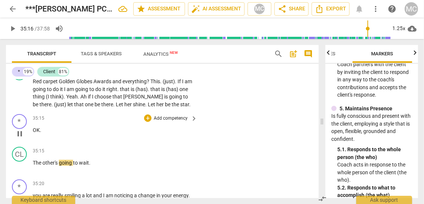
click at [34, 133] on span "OK" at bounding box center [36, 130] width 7 height 6
type input "2116"
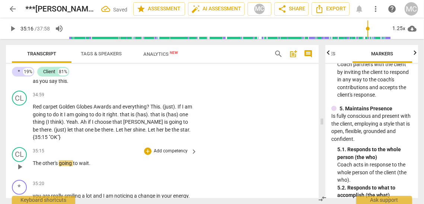
click at [34, 166] on span "The" at bounding box center [38, 164] width 10 height 6
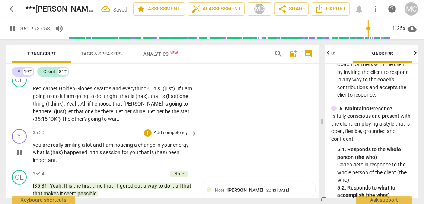
scroll to position [4426, 0]
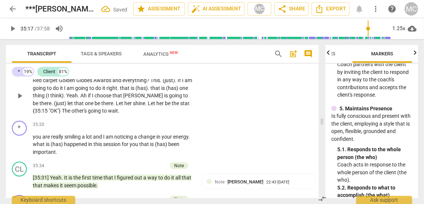
click at [88, 114] on span "going" at bounding box center [95, 111] width 14 height 6
click at [71, 114] on span "other's" at bounding box center [79, 111] width 16 height 6
click at [88, 114] on span "going" at bounding box center [95, 111] width 14 height 6
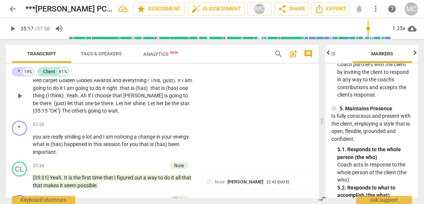
click at [62, 114] on span "The" at bounding box center [67, 111] width 10 height 6
type input "2117"
click at [88, 114] on span "going" at bounding box center [95, 111] width 14 height 6
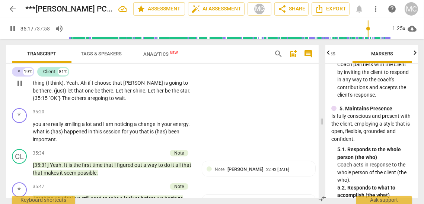
scroll to position [4439, 0]
click at [36, 127] on span "you" at bounding box center [38, 124] width 10 height 6
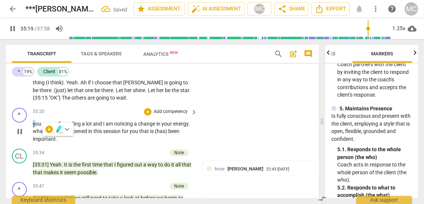
type input "2119"
click at [95, 127] on span "and" at bounding box center [98, 124] width 10 height 6
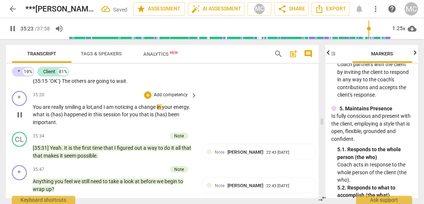
scroll to position [4459, 0]
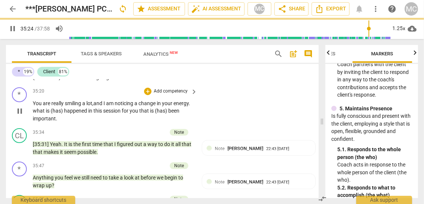
click at [46, 114] on span "what" at bounding box center [39, 111] width 13 height 6
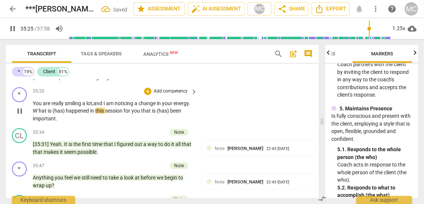
click at [48, 114] on span "W`hat" at bounding box center [40, 111] width 15 height 6
click at [46, 114] on span "What" at bounding box center [39, 111] width 13 height 6
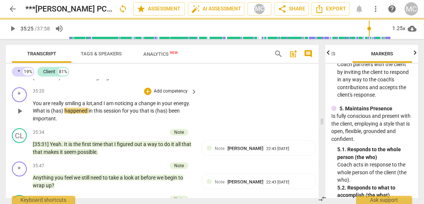
click at [64, 114] on span "(has)" at bounding box center [57, 111] width 13 height 6
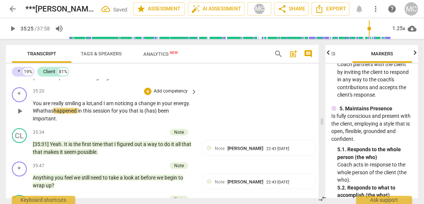
click at [44, 123] on p "You are really smiling a lot, and I am noticing a change in your energy . What …" at bounding box center [113, 111] width 161 height 23
click at [174, 107] on span "energy" at bounding box center [181, 104] width 15 height 6
click at [54, 114] on span "What has" at bounding box center [43, 111] width 21 height 6
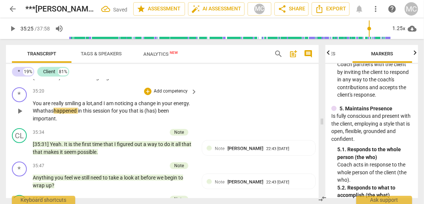
click at [54, 114] on span "What has" at bounding box center [43, 111] width 21 height 6
click at [148, 114] on span "for" at bounding box center [144, 111] width 8 height 6
drag, startPoint x: 51, startPoint y: 136, endPoint x: 38, endPoint y: 137, distance: 13.4
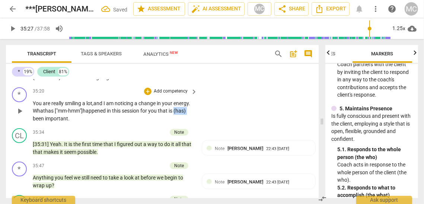
click at [38, 123] on p "You are really smiling a lot, and I am noticing a change in your energy . What …" at bounding box center [113, 111] width 161 height 23
click at [169, 114] on span "is has" at bounding box center [175, 111] width 12 height 6
click at [56, 122] on span "important" at bounding box center [44, 119] width 23 height 6
type input "2128"
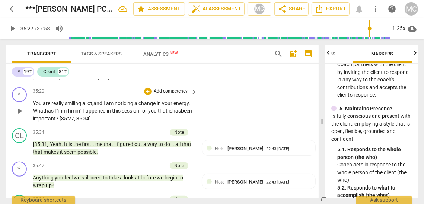
click at [164, 95] on p "Add competency" at bounding box center [170, 91] width 35 height 7
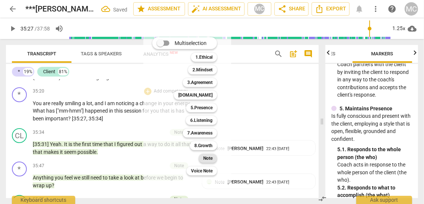
click at [209, 157] on b "Note" at bounding box center [207, 158] width 9 height 9
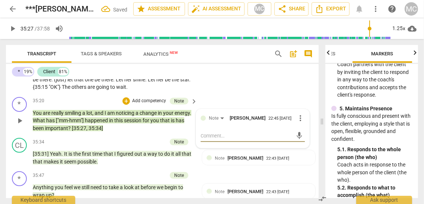
scroll to position [4449, 0]
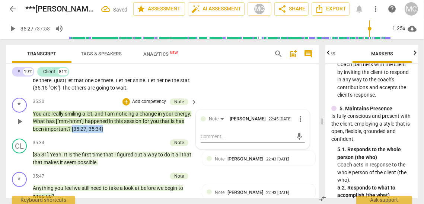
drag, startPoint x: 121, startPoint y: 145, endPoint x: 86, endPoint y: 144, distance: 34.3
click at [86, 133] on p "You are really smiling a lot , and I am noticing a change in your energy . What…" at bounding box center [113, 121] width 161 height 23
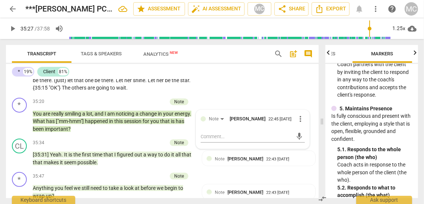
click at [96, 91] on span "going" at bounding box center [103, 88] width 14 height 6
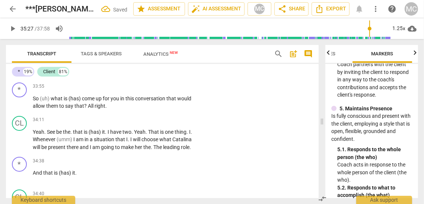
scroll to position [4233, 0]
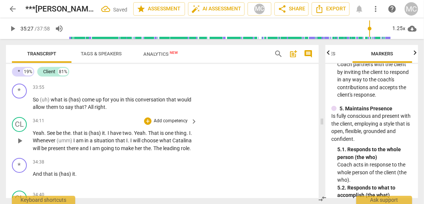
click at [127, 153] on p "Yeah . See be the . that is (has) it . I have two . Yeah . That is one thing . …" at bounding box center [113, 141] width 161 height 23
click at [115, 152] on span "going" at bounding box center [108, 149] width 14 height 6
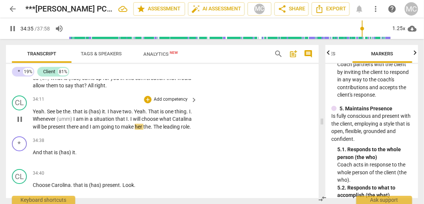
scroll to position [4258, 0]
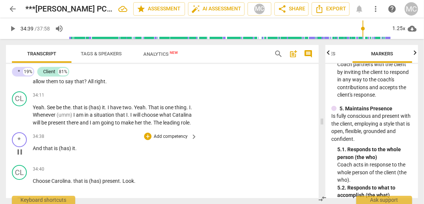
click at [36, 152] on span "And" at bounding box center [38, 149] width 10 height 6
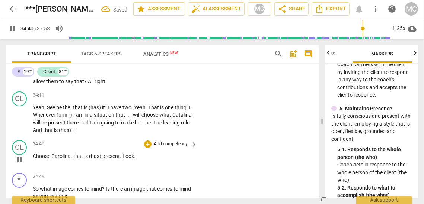
click at [32, 165] on div "play_arrow pause" at bounding box center [23, 160] width 19 height 10
click at [33, 159] on span "Choose" at bounding box center [42, 156] width 19 height 6
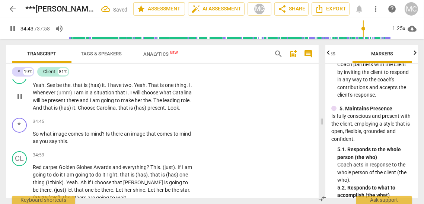
scroll to position [4281, 0]
click at [147, 111] on span "present" at bounding box center [156, 108] width 18 height 6
click at [165, 111] on span "." at bounding box center [166, 108] width 3 height 6
click at [34, 137] on span "So" at bounding box center [36, 134] width 7 height 6
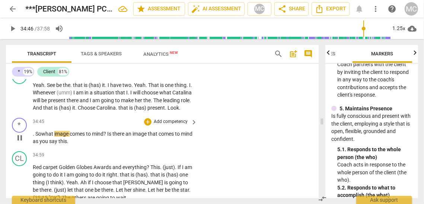
type input "2086"
click at [86, 146] on p "(so) What image comes to mind ? Is there an image that comes to mind as you say…" at bounding box center [113, 137] width 161 height 15
click at [49, 144] on span "you" at bounding box center [44, 142] width 10 height 6
click at [70, 144] on span "this?" at bounding box center [63, 142] width 11 height 6
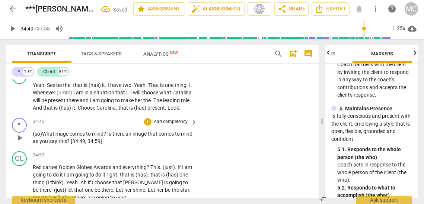
click at [162, 125] on p "Add competency" at bounding box center [170, 122] width 35 height 7
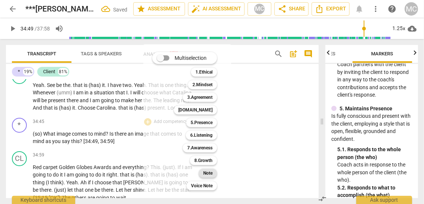
click at [213, 171] on b "Note" at bounding box center [207, 173] width 9 height 9
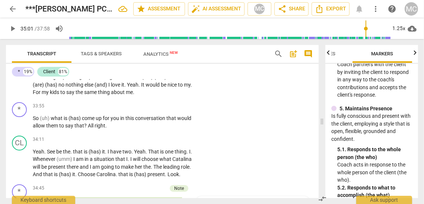
scroll to position [4212, 0]
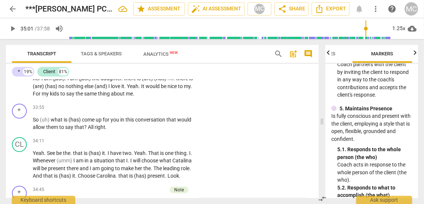
click at [98, 97] on span "same" at bounding box center [91, 94] width 14 height 6
click at [34, 123] on span "So" at bounding box center [36, 120] width 7 height 6
type input "2036"
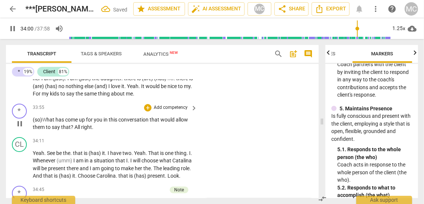
click at [74, 130] on span "All" at bounding box center [77, 127] width 7 height 6
drag, startPoint x: 99, startPoint y: 133, endPoint x: 74, endPoint y: 132, distance: 24.6
click at [74, 131] on p "(so) W hat has come up for you in this conversation that would allow them to sa…" at bounding box center [113, 123] width 161 height 15
click at [42, 130] on span "them" at bounding box center [39, 127] width 13 height 6
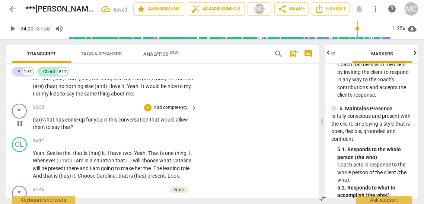
click at [69, 130] on span "that" at bounding box center [66, 127] width 10 height 6
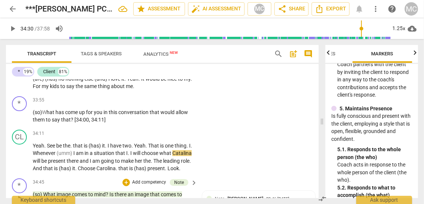
scroll to position [4217, 0]
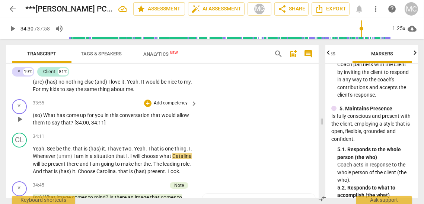
click at [163, 107] on p "Add competency" at bounding box center [170, 103] width 35 height 7
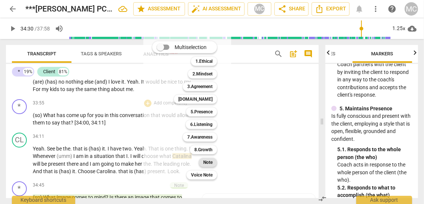
click at [205, 165] on b "Note" at bounding box center [207, 162] width 9 height 9
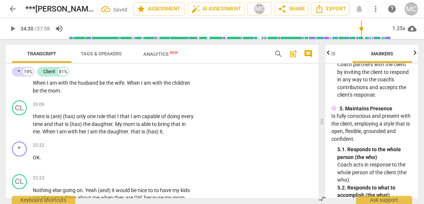
scroll to position [4077, 0]
click at [107, 135] on span "the" at bounding box center [103, 132] width 9 height 6
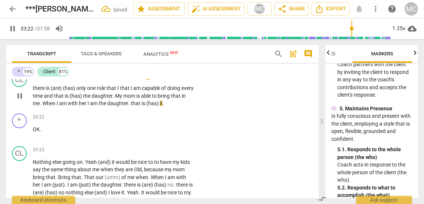
scroll to position [4109, 0]
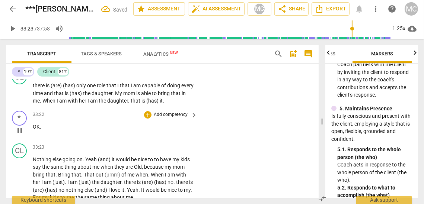
type input "2003"
click at [34, 130] on span "OK" at bounding box center [36, 127] width 7 height 6
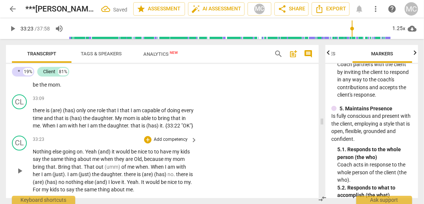
click at [35, 170] on p "Nothing else going on . Yeah (and) it would be nice to to have my kids say the …" at bounding box center [113, 171] width 161 height 46
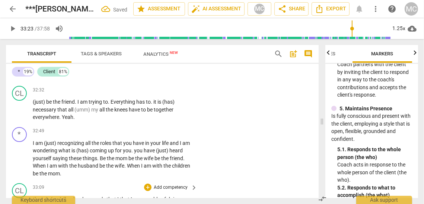
scroll to position [3991, 0]
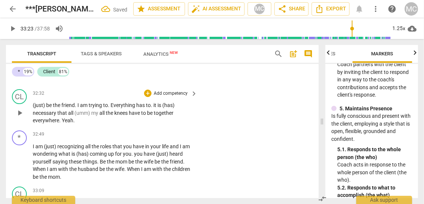
click at [49, 124] on span "everywhere" at bounding box center [46, 121] width 26 height 6
click at [45, 124] on span "everywhere" at bounding box center [46, 121] width 26 height 6
click at [64, 124] on span "Yeah" at bounding box center [68, 121] width 12 height 6
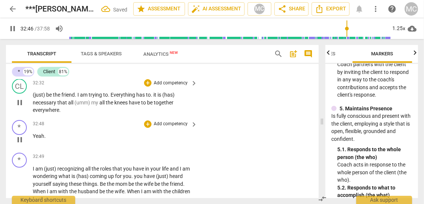
scroll to position [4011, 0]
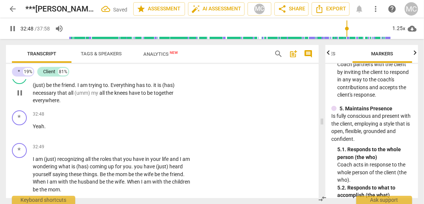
type input "1969"
click at [57, 104] on span "everywhere" at bounding box center [46, 101] width 26 height 6
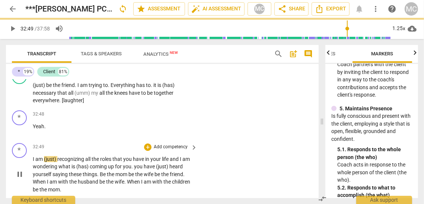
click at [34, 162] on span "I" at bounding box center [34, 159] width 3 height 6
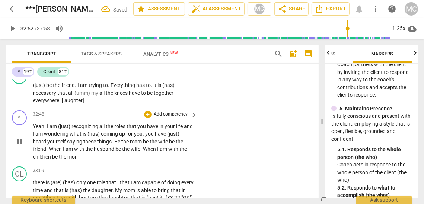
click at [184, 130] on span "and" at bounding box center [188, 127] width 9 height 6
type input "1973"
click at [184, 130] on span "and" at bounding box center [188, 127] width 9 height 6
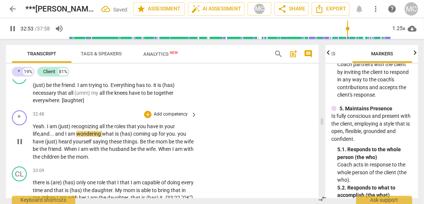
click at [104, 137] on span "what" at bounding box center [108, 134] width 13 height 6
drag, startPoint x: 135, startPoint y: 143, endPoint x: 121, endPoint y: 143, distance: 13.4
click at [121, 143] on p "Yeah . I am (just) recognizing all the roles that you have in your life, and...…" at bounding box center [113, 142] width 161 height 38
click at [124, 137] on span "coming" at bounding box center [129, 134] width 18 height 6
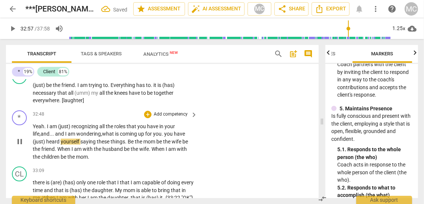
click at [153, 137] on span "for" at bounding box center [149, 134] width 8 height 6
click at [168, 137] on span "you" at bounding box center [169, 134] width 10 height 6
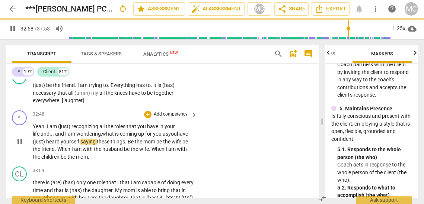
click at [45, 145] on span "(just)" at bounding box center [39, 142] width 13 height 6
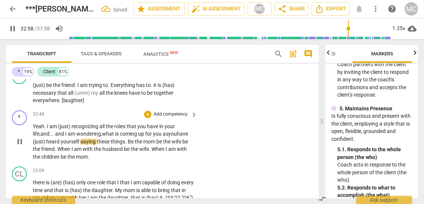
click at [135, 145] on span "Be" at bounding box center [131, 142] width 7 height 6
click at [157, 145] on span "mom" at bounding box center [150, 142] width 13 height 6
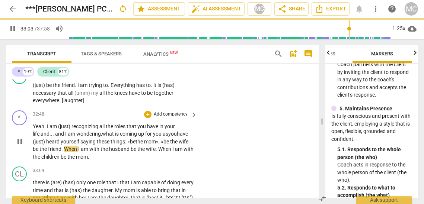
click at [39, 152] on span "be" at bounding box center [36, 149] width 7 height 6
click at [67, 152] on span "." at bounding box center [65, 149] width 3 height 6
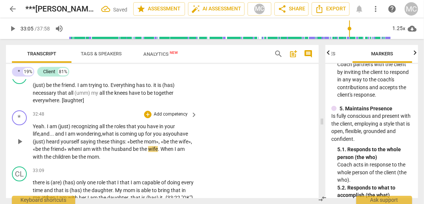
click at [97, 145] on span "saying" at bounding box center [88, 142] width 16 height 6
click at [68, 152] on span at bounding box center [67, 149] width 1 height 6
click at [69, 152] on span "«" at bounding box center [68, 149] width 3 height 6
click at [86, 152] on span "I" at bounding box center [84, 149] width 3 height 6
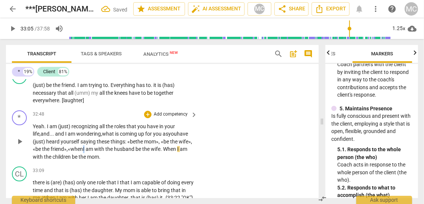
click at [86, 152] on span "I" at bounding box center [84, 149] width 3 height 6
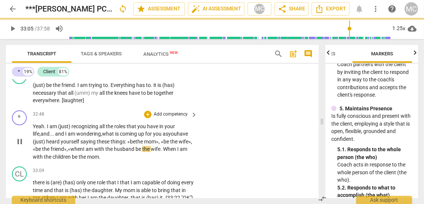
click at [142, 152] on span "be" at bounding box center [139, 149] width 7 height 6
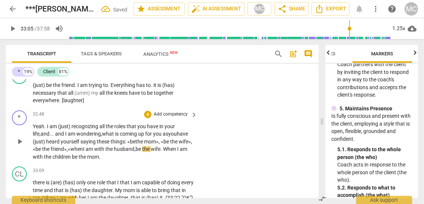
click at [181, 159] on p "Yeah . I am (just) recognizing all the roles that you have in your life, and...…" at bounding box center [113, 142] width 161 height 38
click at [136, 152] on span "husband," at bounding box center [125, 149] width 22 height 6
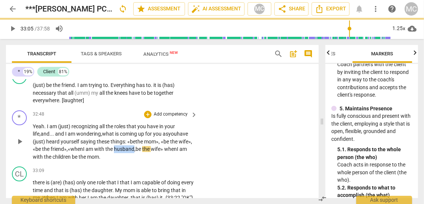
click at [136, 152] on span "husband," at bounding box center [125, 149] width 22 height 6
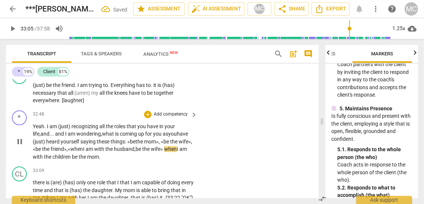
click at [164, 152] on span "when" at bounding box center [170, 149] width 13 height 6
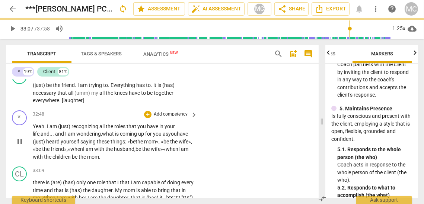
click at [72, 160] on span "children" at bounding box center [62, 157] width 19 height 6
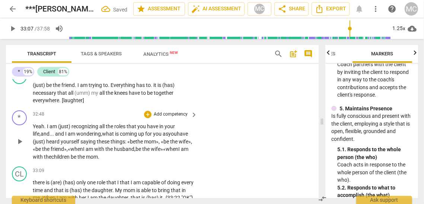
click at [77, 160] on span "be" at bounding box center [74, 157] width 7 height 6
click at [146, 161] on p "Yeah . I am (just) recognizing all the roles that you have in your life, and...…" at bounding box center [113, 142] width 161 height 38
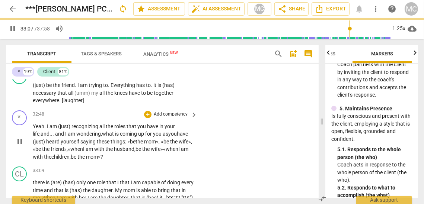
scroll to position [4024, 0]
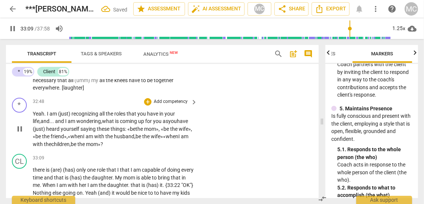
click at [166, 105] on p "Add competency" at bounding box center [170, 102] width 35 height 7
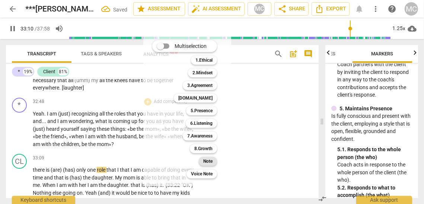
click at [207, 161] on b "Note" at bounding box center [207, 161] width 9 height 9
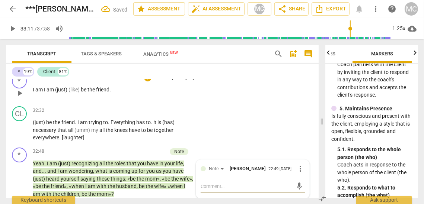
scroll to position [3921, 0]
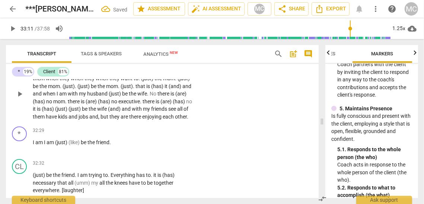
click at [89, 117] on span "jobs" at bounding box center [84, 117] width 11 height 6
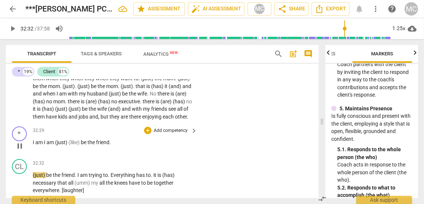
click at [37, 146] on span "am" at bounding box center [39, 143] width 9 height 6
click at [50, 146] on span "am" at bounding box center [51, 143] width 9 height 6
type input "1950"
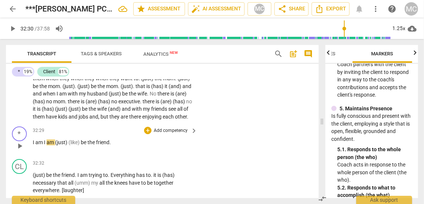
click at [55, 147] on p "I am I am (just) (like) be the friend ." at bounding box center [113, 143] width 161 height 8
click at [77, 146] on span "am {32:30 "It's just like, b" at bounding box center [74, 143] width 55 height 6
click at [137, 147] on p "I am I am {32:30 "It's just like, b e the friend ." at bounding box center [113, 143] width 161 height 8
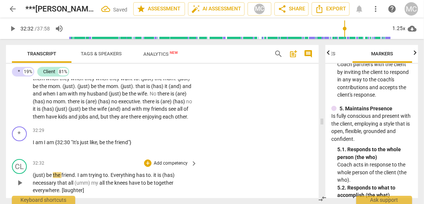
click at [33, 178] on span "(just)" at bounding box center [39, 175] width 13 height 6
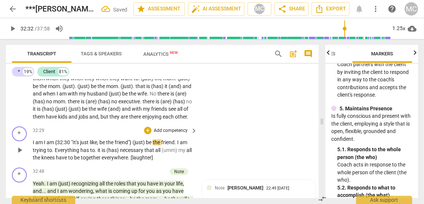
click at [39, 146] on span "am" at bounding box center [39, 143] width 9 height 6
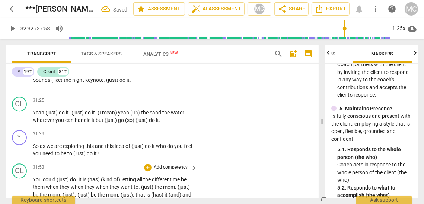
scroll to position [3804, 0]
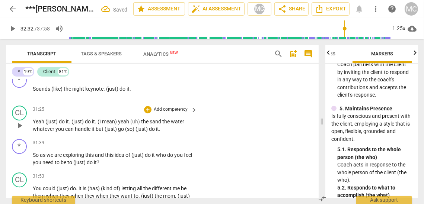
click at [106, 129] on span "(just)" at bounding box center [111, 129] width 13 height 6
click at [110, 129] on span "(just)" at bounding box center [111, 129] width 13 height 6
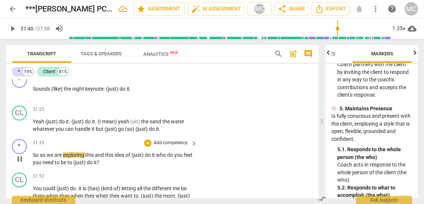
click at [34, 155] on span "So" at bounding box center [36, 155] width 7 height 6
type input "1901"
click at [98, 155] on span "this" at bounding box center [93, 155] width 10 height 6
click at [102, 155] on span "and" at bounding box center [103, 155] width 10 height 6
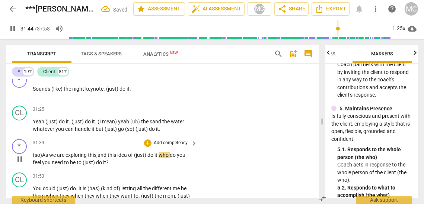
click at [133, 156] on span "of" at bounding box center [131, 155] width 6 height 6
click at [140, 155] on span "(just)" at bounding box center [140, 155] width 13 height 6
click at [152, 157] on span "do" at bounding box center [151, 155] width 7 height 6
click at [162, 155] on span "who" at bounding box center [161, 155] width 11 height 6
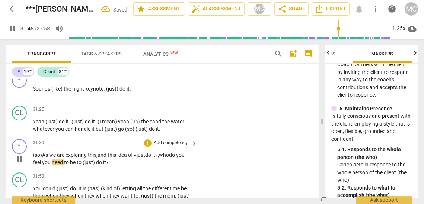
click at [83, 165] on span "to" at bounding box center [80, 163] width 6 height 6
click at [71, 162] on span "be" at bounding box center [73, 163] width 7 height 6
click at [105, 163] on span "it" at bounding box center [104, 163] width 3 height 6
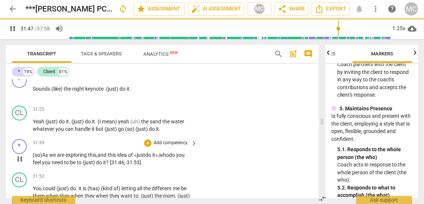
click at [159, 146] on p "Add competency" at bounding box center [170, 143] width 35 height 7
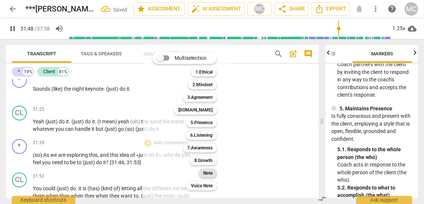
click at [211, 172] on b "Note" at bounding box center [207, 173] width 9 height 9
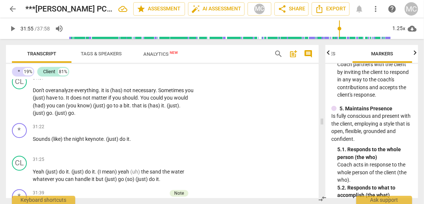
scroll to position [3753, 0]
click at [55, 112] on span "." at bounding box center [53, 114] width 3 height 6
type input "1884"
click at [35, 139] on span "Sounds" at bounding box center [42, 140] width 19 height 6
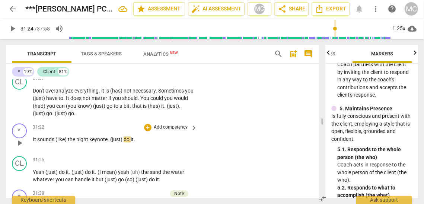
click at [54, 140] on span "It sounds" at bounding box center [44, 140] width 23 height 6
click at [49, 139] on span "It sounds" at bounding box center [44, 140] width 22 height 6
click at [65, 140] on span "like)" at bounding box center [59, 140] width 10 height 6
click at [63, 140] on span "like" at bounding box center [58, 140] width 9 height 6
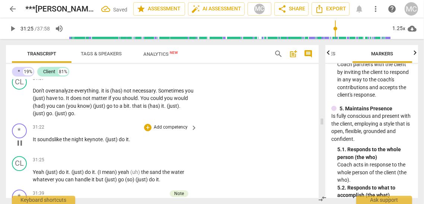
click at [63, 140] on span "like" at bounding box center [58, 140] width 9 height 6
click at [108, 140] on span "(just)" at bounding box center [111, 140] width 13 height 6
click at [61, 139] on span "like" at bounding box center [58, 140] width 9 height 6
click at [71, 139] on span "the" at bounding box center [67, 140] width 9 height 6
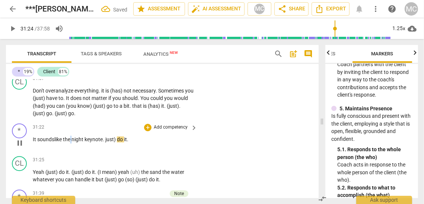
click at [71, 139] on span "the" at bounding box center [67, 140] width 9 height 6
click at [86, 139] on span "keynote" at bounding box center [94, 140] width 18 height 6
click at [60, 138] on span "like" at bounding box center [58, 140] width 9 height 6
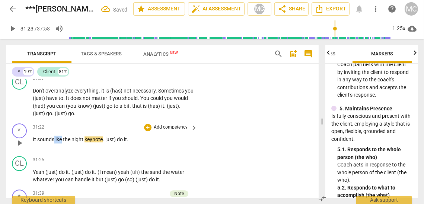
click at [60, 138] on span "like" at bounding box center [58, 140] width 9 height 6
click at [67, 139] on span "the" at bounding box center [67, 140] width 9 height 6
click at [58, 139] on span "like" at bounding box center [58, 140] width 9 height 6
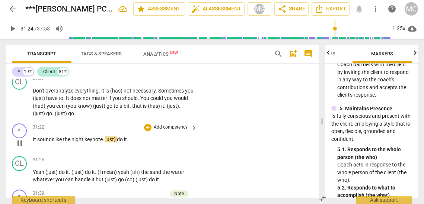
click at [75, 140] on span "night" at bounding box center [77, 140] width 13 height 6
click at [62, 140] on span "like" at bounding box center [58, 140] width 9 height 6
click at [71, 137] on span "the" at bounding box center [67, 140] width 9 height 6
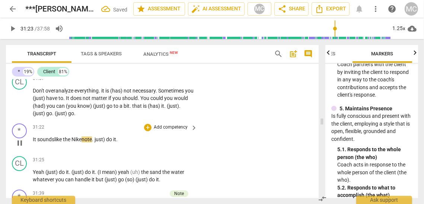
click at [95, 142] on span "." at bounding box center [93, 140] width 3 height 6
click at [109, 137] on span "Just)" at bounding box center [103, 140] width 12 height 6
click at [129, 136] on p "It sounds like the Nike note: « Just do it ." at bounding box center [113, 140] width 161 height 8
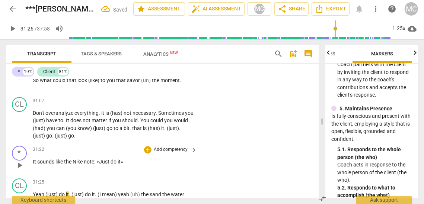
click at [164, 152] on p "Add competency" at bounding box center [170, 150] width 35 height 7
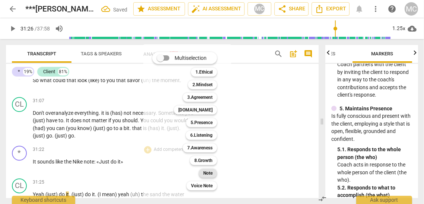
click at [204, 172] on b "Note" at bounding box center [207, 173] width 9 height 9
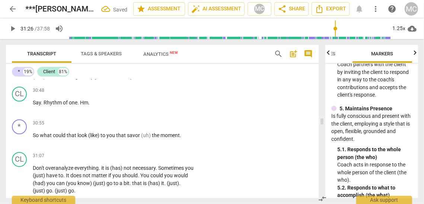
scroll to position [3674, 0]
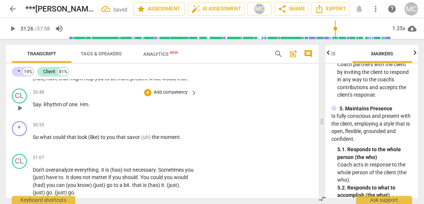
click at [57, 103] on span "Rhythm" at bounding box center [53, 105] width 19 height 6
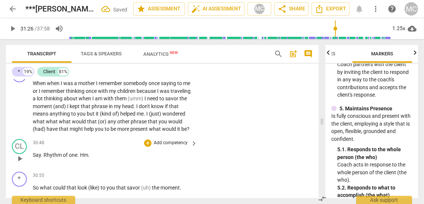
scroll to position [3622, 0]
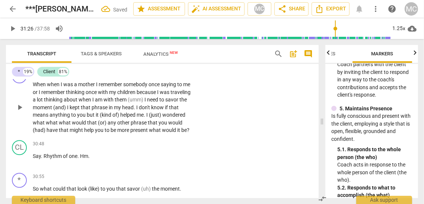
click at [136, 127] on span "present" at bounding box center [139, 130] width 19 height 6
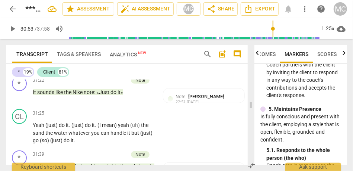
scroll to position [4376, 0]
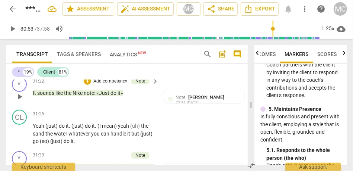
click at [55, 96] on span "like" at bounding box center [59, 93] width 9 height 6
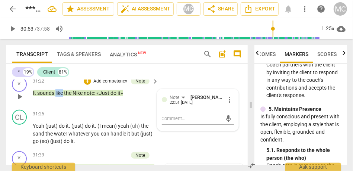
click at [55, 96] on span "like" at bounding box center [59, 93] width 9 height 6
click at [74, 96] on span "Nike" at bounding box center [78, 93] width 11 height 6
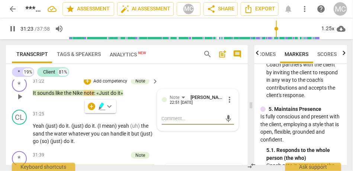
click at [55, 96] on span "sounds" at bounding box center [46, 93] width 18 height 6
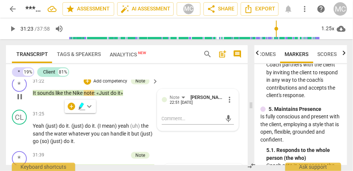
click at [75, 96] on span "Nike" at bounding box center [78, 93] width 11 height 6
type input "1884"
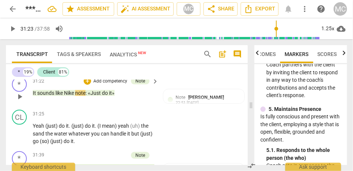
click at [85, 96] on span "note" at bounding box center [80, 93] width 10 height 6
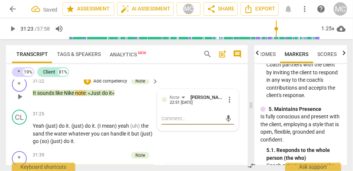
click at [86, 97] on p "It sounds like Nike note : «Just do it»" at bounding box center [94, 93] width 122 height 8
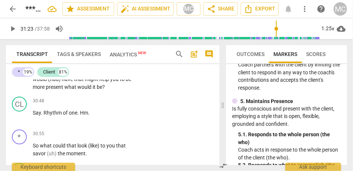
scroll to position [4187, 0]
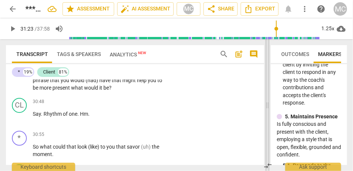
drag, startPoint x: 251, startPoint y: 107, endPoint x: 267, endPoint y: 123, distance: 23.2
click at [267, 123] on span at bounding box center [268, 104] width 4 height 131
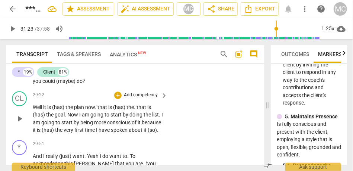
click at [74, 130] on span "very" at bounding box center [69, 130] width 11 height 6
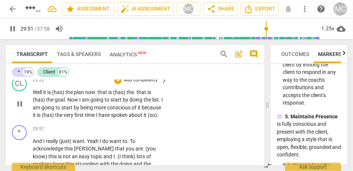
click at [32, 117] on div "play_arrow pause" at bounding box center [23, 104] width 19 height 26
click at [129, 118] on span "about" at bounding box center [136, 115] width 15 height 6
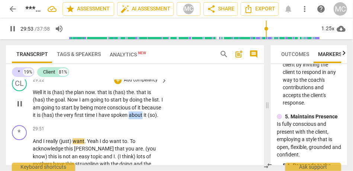
click at [129, 118] on span "about" at bounding box center [136, 115] width 15 height 6
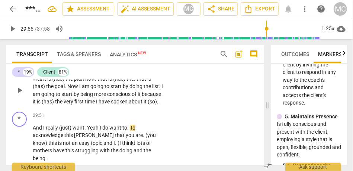
click at [129, 104] on span "about" at bounding box center [136, 101] width 15 height 6
click at [62, 108] on div "CL play_arrow pause 29:22 + Add competency keyboard_arrow_right Well it is (has…" at bounding box center [135, 84] width 258 height 49
type input "1790"
click at [63, 105] on p "Well it is (has) the plan now . that is (has) the . that is (has) the goal . No…" at bounding box center [98, 90] width 131 height 31
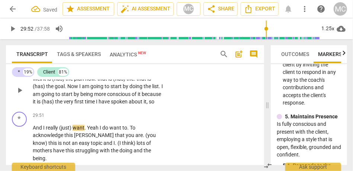
click at [129, 104] on span "about" at bounding box center [136, 101] width 15 height 6
click at [58, 105] on p "Well it is (has) the plan now . that is (has) the . that is (has) the goal . No…" at bounding box center [98, 90] width 131 height 31
click at [129, 104] on span "about" at bounding box center [136, 101] width 15 height 6
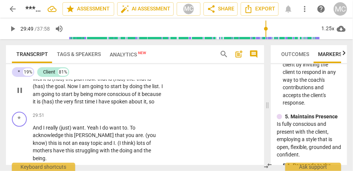
click at [58, 105] on p "Well it is (has) the plan now . that is (has) the . that is (has) the goal . No…" at bounding box center [98, 90] width 131 height 31
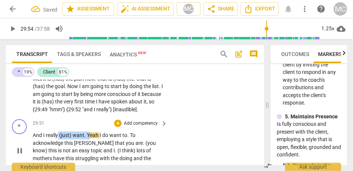
type input "1794"
drag, startPoint x: 89, startPoint y: 142, endPoint x: 26, endPoint y: 144, distance: 62.6
click at [26, 144] on div "* play_arrow pause 29:51 + Add competency keyboard_arrow_right And I really (ju…" at bounding box center [135, 144] width 258 height 57
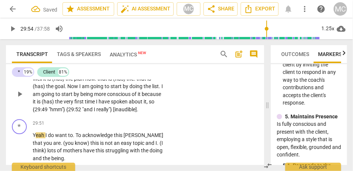
click at [66, 106] on span ""hmm"}" at bounding box center [58, 109] width 18 height 6
click at [46, 138] on span "I" at bounding box center [46, 135] width 3 height 6
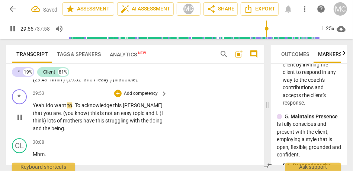
scroll to position [3888, 0]
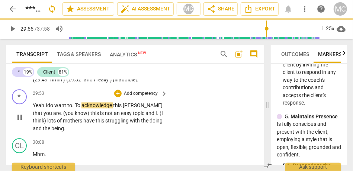
click at [76, 109] on p "Yeah. I do want to . To acknowledge this [PERSON_NAME] that you are . (you know…" at bounding box center [98, 116] width 131 height 31
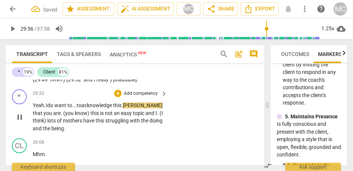
click at [128, 108] on span "[PERSON_NAME]" at bounding box center [143, 105] width 40 height 6
click at [95, 108] on span "acknowledge" at bounding box center [98, 105] width 32 height 6
click at [118, 108] on span "this," at bounding box center [118, 105] width 10 height 6
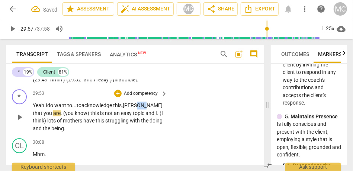
drag, startPoint x: 147, startPoint y: 113, endPoint x: 140, endPoint y: 113, distance: 6.7
click at [140, 108] on span "[PERSON_NAME]" at bounding box center [143, 105] width 40 height 6
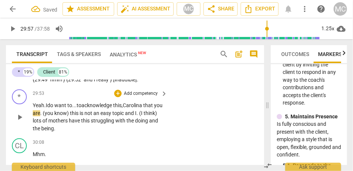
click at [105, 108] on span "acknowledge" at bounding box center [98, 105] width 32 height 6
click at [149, 108] on span "that" at bounding box center [148, 105] width 11 height 6
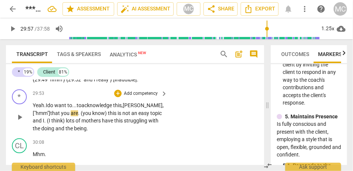
click at [136, 114] on span "[PERSON_NAME], ["hmm"]" at bounding box center [98, 109] width 131 height 14
click at [81, 116] on span "." at bounding box center [79, 113] width 3 height 6
click at [43, 123] on span "and" at bounding box center [38, 120] width 10 height 6
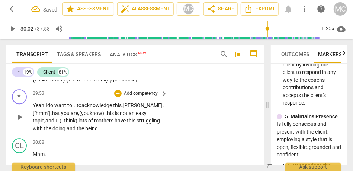
click at [60, 123] on span "(I" at bounding box center [62, 120] width 4 height 6
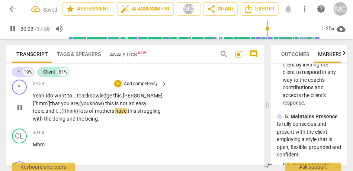
scroll to position [3896, 0]
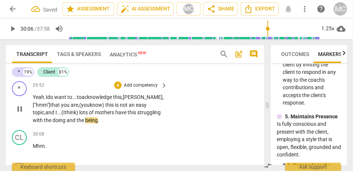
click at [111, 115] on span "mothers" at bounding box center [105, 112] width 20 height 6
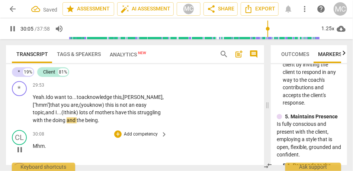
scroll to position [3914, 0]
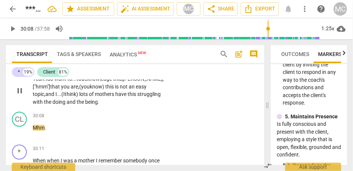
click at [98, 105] on span "being" at bounding box center [91, 102] width 13 height 6
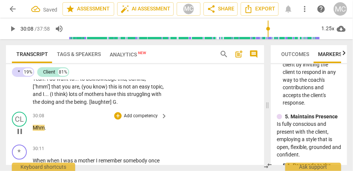
click at [33, 130] on span "Mhm" at bounding box center [39, 127] width 12 height 6
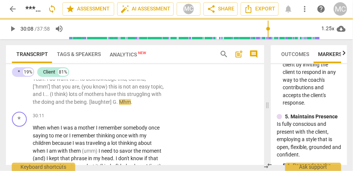
scroll to position [3889, 0]
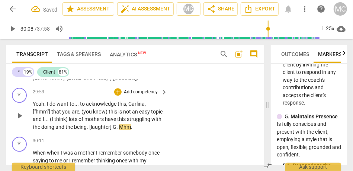
click at [74, 130] on span "the" at bounding box center [70, 127] width 9 height 6
click at [66, 130] on span "and" at bounding box center [60, 127] width 10 height 6
type input "1808"
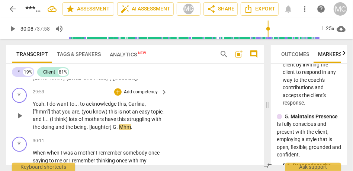
click at [148, 130] on p "Yeah . I do want to . . . to acknowledge this , [PERSON_NAME] , ["hmm"] that yo…" at bounding box center [98, 115] width 131 height 31
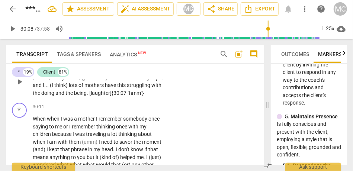
scroll to position [3924, 0]
click at [34, 121] on span "When" at bounding box center [40, 118] width 14 height 6
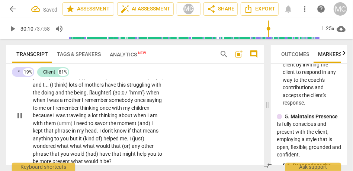
click at [87, 95] on span "being" at bounding box center [80, 92] width 13 height 6
drag, startPoint x: 51, startPoint y: 107, endPoint x: 11, endPoint y: 107, distance: 39.8
click at [10, 107] on div "* play_arrow pause 29:53 + Add competency keyboard_arrow_right Yeah . I do want…" at bounding box center [135, 109] width 258 height 118
type input "1808"
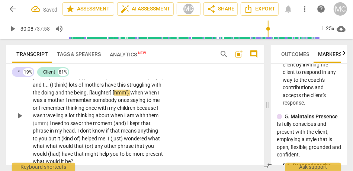
click at [74, 95] on span "the" at bounding box center [70, 92] width 9 height 6
click at [114, 95] on span "hmm"}" at bounding box center [122, 92] width 16 height 6
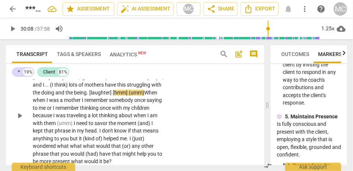
click at [114, 95] on span "hmm] (umm)" at bounding box center [129, 92] width 30 height 6
click at [116, 95] on span "hmm] (umm)" at bounding box center [131, 92] width 30 height 6
click at [47, 103] on span "when" at bounding box center [40, 100] width 14 height 6
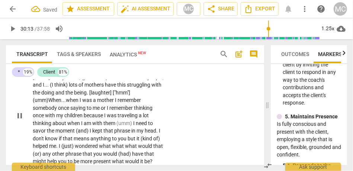
click at [115, 103] on span "mother" at bounding box center [106, 100] width 18 height 6
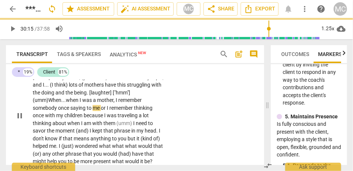
click at [118, 103] on span "remember" at bounding box center [129, 100] width 23 height 6
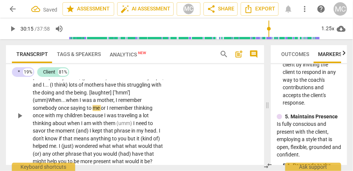
click at [58, 111] on span "somebody" at bounding box center [45, 108] width 25 height 6
click at [107, 111] on span "or" at bounding box center [104, 108] width 6 height 6
click at [134, 114] on p "Yeah . I do want to . . . to acknowledge this , [PERSON_NAME] , ["hmm"] that yo…" at bounding box center [98, 115] width 131 height 99
click at [109, 111] on span "I" at bounding box center [108, 108] width 3 height 6
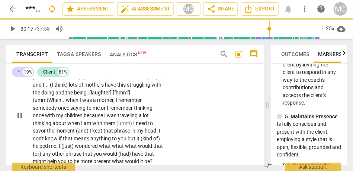
click at [56, 118] on span "with" at bounding box center [50, 115] width 11 height 6
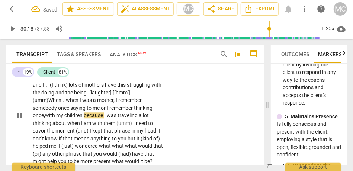
click at [45, 118] on span "once," at bounding box center [39, 115] width 12 height 6
click at [64, 118] on span "my" at bounding box center [60, 115] width 8 height 6
click at [98, 118] on span "children" at bounding box center [88, 115] width 19 height 6
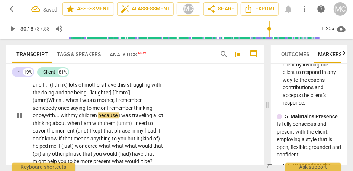
click at [119, 118] on span "because" at bounding box center [108, 115] width 20 height 6
click at [40, 126] on span "lot" at bounding box center [36, 123] width 7 height 6
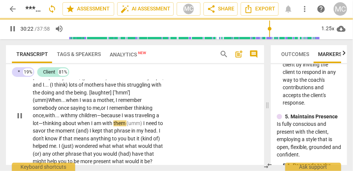
click at [63, 126] on span "thinking" at bounding box center [53, 123] width 20 height 6
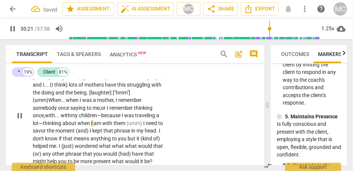
click at [114, 126] on span "with" at bounding box center [107, 123] width 11 height 6
click at [127, 126] on span "them" at bounding box center [120, 123] width 13 height 6
click at [128, 126] on span "them," at bounding box center [121, 123] width 14 height 6
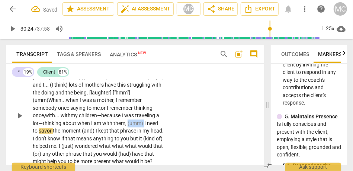
drag, startPoint x: 50, startPoint y: 140, endPoint x: 27, endPoint y: 138, distance: 22.8
click at [27, 138] on div "* play_arrow pause 29:53 + Add competency keyboard_arrow_right Yeah . I do want…" at bounding box center [135, 109] width 258 height 118
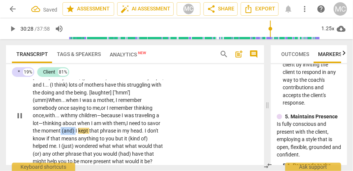
drag, startPoint x: 108, startPoint y: 138, endPoint x: 93, endPoint y: 138, distance: 15.6
click at [93, 138] on p "Yeah . I do want to . . . to acknowledge this , [PERSON_NAME] , ["hmm"] that yo…" at bounding box center [98, 115] width 131 height 99
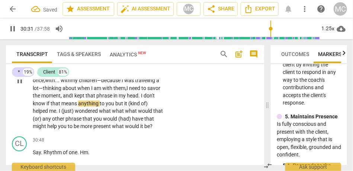
scroll to position [3960, 0]
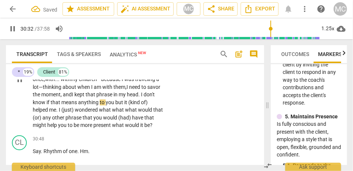
click at [124, 105] on span "but" at bounding box center [119, 102] width 9 height 6
click at [98, 112] on span "wondered" at bounding box center [87, 110] width 24 height 6
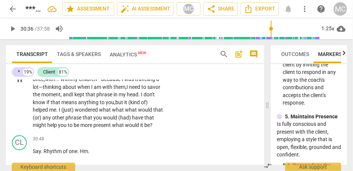
click at [99, 112] on span "wondered" at bounding box center [87, 110] width 24 height 6
click at [75, 112] on span "(just)" at bounding box center [67, 110] width 13 height 6
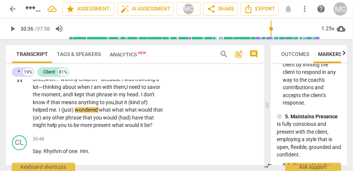
click at [112, 112] on span "what" at bounding box center [105, 110] width 13 height 6
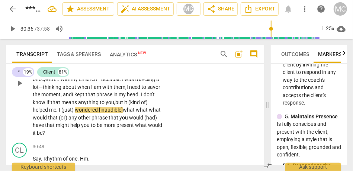
click at [121, 112] on span "wondered [inaudible]" at bounding box center [99, 110] width 48 height 6
click at [124, 112] on span "wondered ["inaudible]" at bounding box center [100, 110] width 50 height 6
click at [119, 112] on span "wondered ["inaudible"]" at bounding box center [100, 110] width 51 height 6
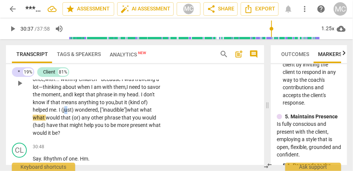
click at [87, 114] on p "Yeah . I do want to . . . to acknowledge this , [PERSON_NAME] , ["hmm"] that yo…" at bounding box center [98, 82] width 131 height 107
click at [75, 112] on span "(just)" at bounding box center [67, 110] width 13 height 6
click at [140, 112] on span "what" at bounding box center [133, 110] width 13 height 6
click at [46, 120] on span "what" at bounding box center [39, 117] width 13 height 6
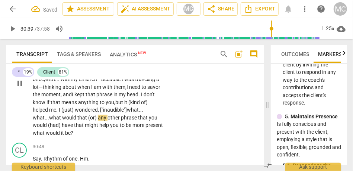
click at [108, 120] on span "any" at bounding box center [103, 117] width 10 height 6
click at [74, 128] on span "have" at bounding box center [68, 125] width 12 height 6
click at [80, 128] on span "that" at bounding box center [74, 125] width 11 height 6
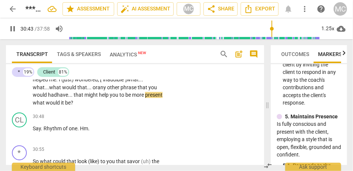
scroll to position [3990, 0]
click at [46, 105] on span "what" at bounding box center [39, 102] width 13 height 6
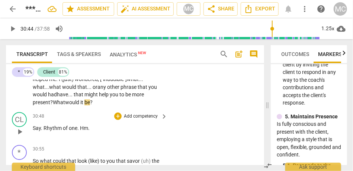
click at [168, 123] on div "CL play_arrow pause 30:48 + Add competency keyboard_arrow_right Say . Rhythm of…" at bounding box center [135, 125] width 258 height 33
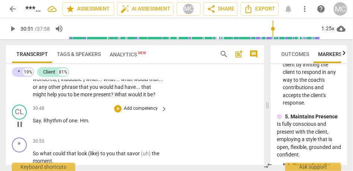
type input "1852"
click at [34, 123] on span "Say" at bounding box center [37, 120] width 8 height 6
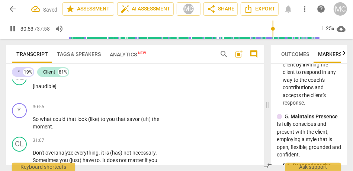
scroll to position [4024, 0]
click at [33, 122] on span "So" at bounding box center [36, 119] width 7 height 6
type input "1856"
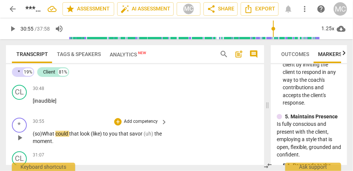
scroll to position [4005, 0]
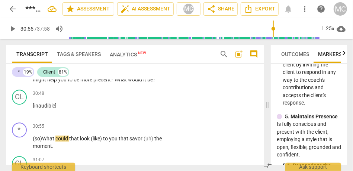
click at [128, 82] on span "would" at bounding box center [135, 79] width 15 height 6
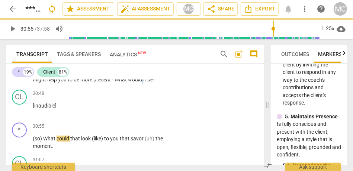
click at [128, 82] on span "would" at bounding box center [135, 79] width 15 height 6
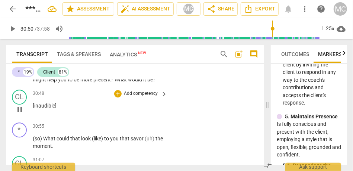
type input "1850"
drag, startPoint x: 58, startPoint y: 121, endPoint x: 23, endPoint y: 122, distance: 34.3
click at [23, 119] on div "CL play_arrow pause 30:48 + Add competency keyboard_arrow_right [inaudible]" at bounding box center [135, 102] width 258 height 33
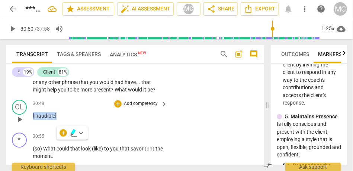
scroll to position [3995, 0]
click at [37, 118] on span "[inaudible]" at bounding box center [45, 115] width 24 height 6
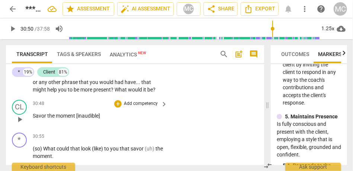
click at [73, 118] on span "Savor the moment [inaudible]" at bounding box center [66, 115] width 67 height 6
click at [142, 85] on span "that" at bounding box center [147, 82] width 10 height 6
click at [128, 92] on span "would" at bounding box center [135, 89] width 15 height 6
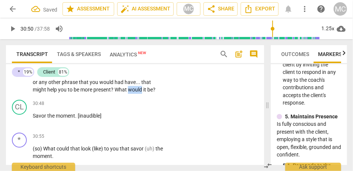
click at [128, 92] on span "would" at bounding box center [135, 89] width 15 height 6
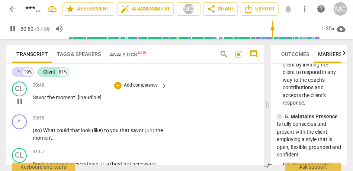
scroll to position [4021, 0]
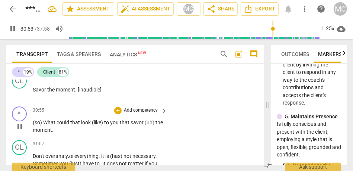
click at [93, 134] on p "(so) What could that look (like) to you that savor (uh) the moment ." at bounding box center [98, 125] width 131 height 15
click at [93, 125] on span "(like)" at bounding box center [98, 122] width 12 height 6
type input "1855"
click at [98, 125] on span "like)" at bounding box center [97, 122] width 10 height 6
click at [50, 125] on span "What" at bounding box center [49, 122] width 13 height 6
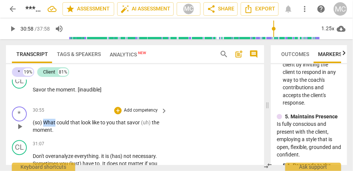
click at [50, 125] on span "What" at bounding box center [49, 122] width 13 height 6
click at [77, 125] on span "that" at bounding box center [75, 122] width 11 height 6
click at [65, 125] on span "could" at bounding box center [64, 122] width 14 height 6
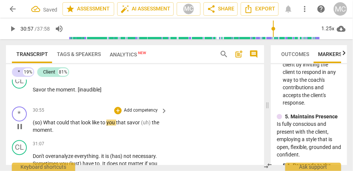
click at [73, 125] on span "that" at bounding box center [75, 122] width 11 height 6
click at [79, 125] on span "that" at bounding box center [75, 122] width 11 height 6
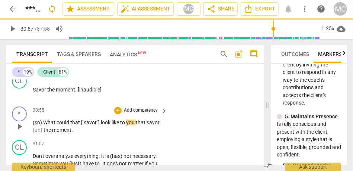
click at [108, 125] on span "look" at bounding box center [106, 122] width 11 height 6
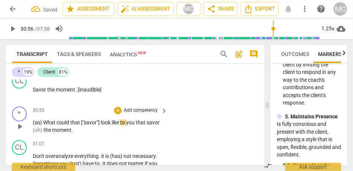
click at [120, 125] on span "like" at bounding box center [116, 122] width 9 height 6
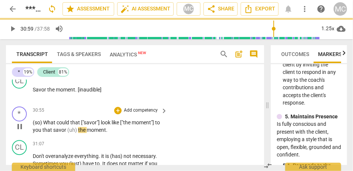
click at [141, 125] on span "like ["the moment"]" at bounding box center [134, 122] width 44 height 6
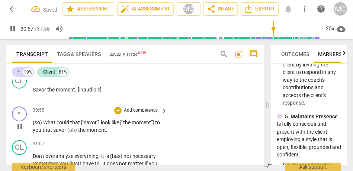
click at [42, 133] on span "that" at bounding box center [47, 130] width 11 height 6
click at [81, 133] on span "(uh)" at bounding box center [76, 130] width 11 height 6
click at [57, 133] on span "savor" at bounding box center [63, 130] width 13 height 6
click at [114, 134] on p "(so) What could that ["savor"] look like ["the moment"] to you... that « savor …" at bounding box center [98, 125] width 131 height 15
click at [147, 114] on p "Add competency" at bounding box center [140, 110] width 35 height 7
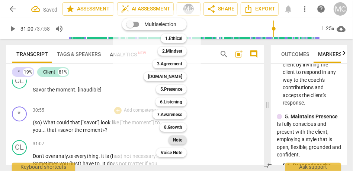
click at [179, 140] on b "Note" at bounding box center [177, 139] width 9 height 9
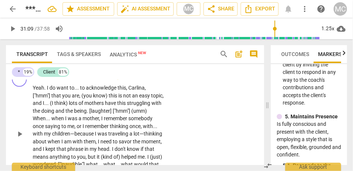
scroll to position [3903, 0]
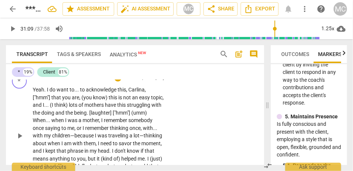
click at [138, 81] on p "Add competency" at bounding box center [140, 77] width 35 height 7
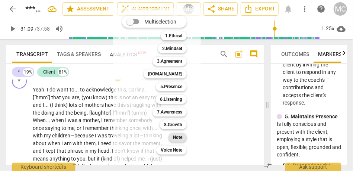
click at [185, 137] on div "Note" at bounding box center [178, 137] width 18 height 9
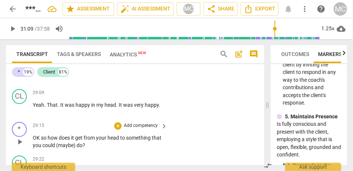
scroll to position [3763, 0]
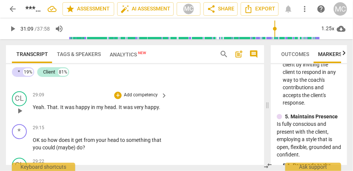
click at [128, 104] on p "Yeah . That . It was happy in my head . It was very happy ." at bounding box center [98, 108] width 131 height 8
click at [128, 105] on span "was" at bounding box center [128, 107] width 11 height 6
click at [125, 107] on span "was" at bounding box center [128, 107] width 11 height 6
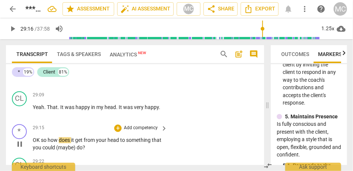
click at [34, 141] on span "OK" at bounding box center [37, 140] width 8 height 6
type input "1757"
click at [69, 147] on span "(maybe)" at bounding box center [77, 147] width 20 height 6
click at [88, 147] on span "do" at bounding box center [89, 147] width 6 height 6
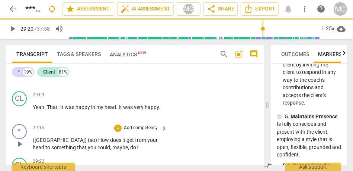
click at [135, 129] on p "Add competency" at bounding box center [140, 128] width 35 height 7
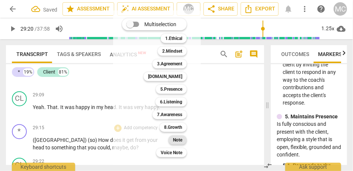
click at [175, 143] on b "Note" at bounding box center [177, 139] width 9 height 9
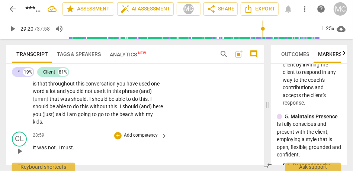
scroll to position [3654, 0]
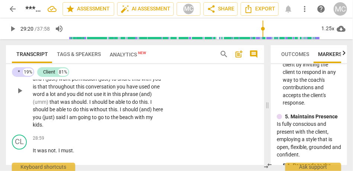
click at [120, 119] on span "the" at bounding box center [115, 117] width 9 height 6
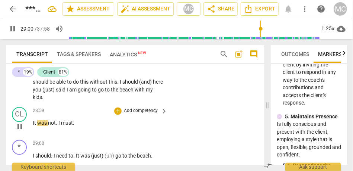
scroll to position [3684, 0]
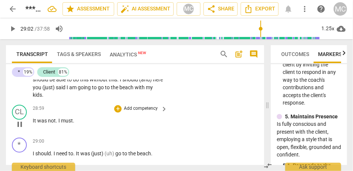
click at [32, 120] on div "play_arrow pause" at bounding box center [23, 125] width 19 height 10
type input "1742"
click at [34, 120] on span "It" at bounding box center [35, 121] width 4 height 6
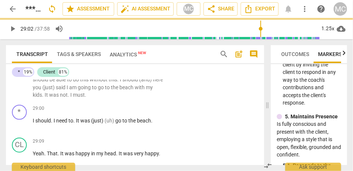
scroll to position [3651, 0]
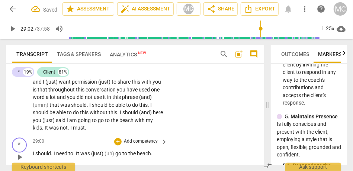
click at [35, 155] on span "I" at bounding box center [34, 153] width 3 height 6
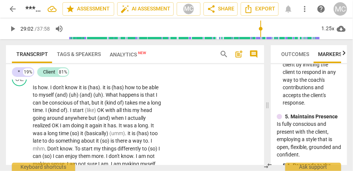
scroll to position [1336, 0]
